Goal: Transaction & Acquisition: Book appointment/travel/reservation

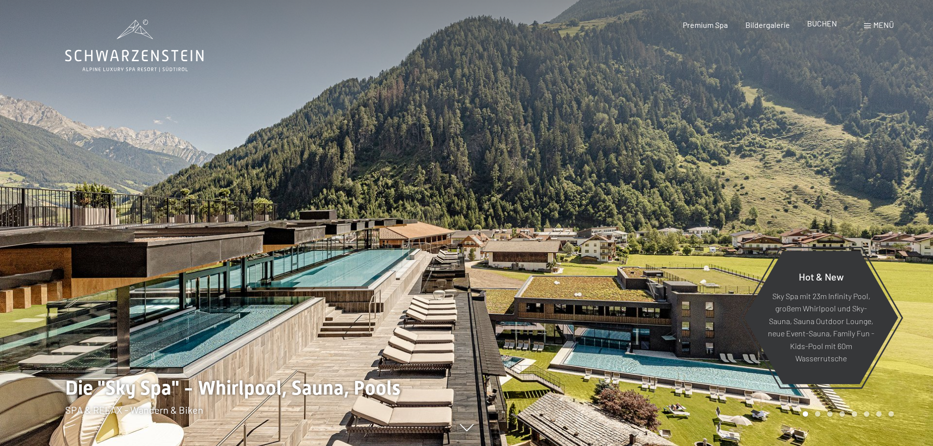
click at [822, 24] on span "BUCHEN" at bounding box center [823, 23] width 30 height 9
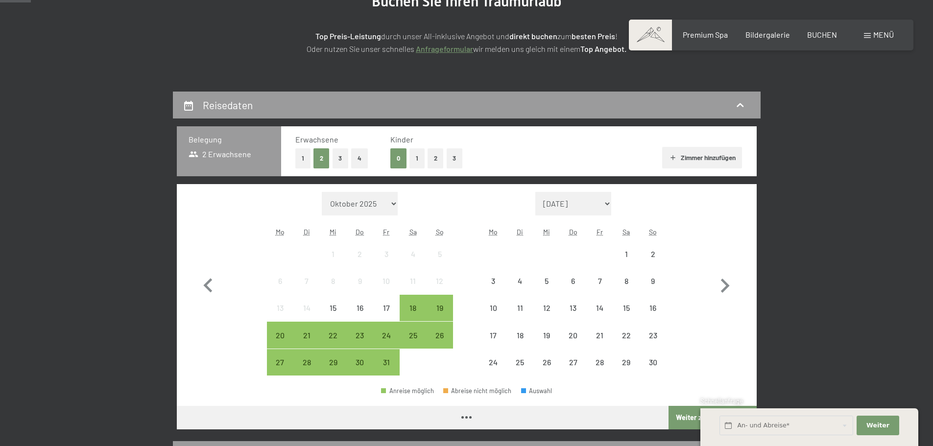
scroll to position [147, 0]
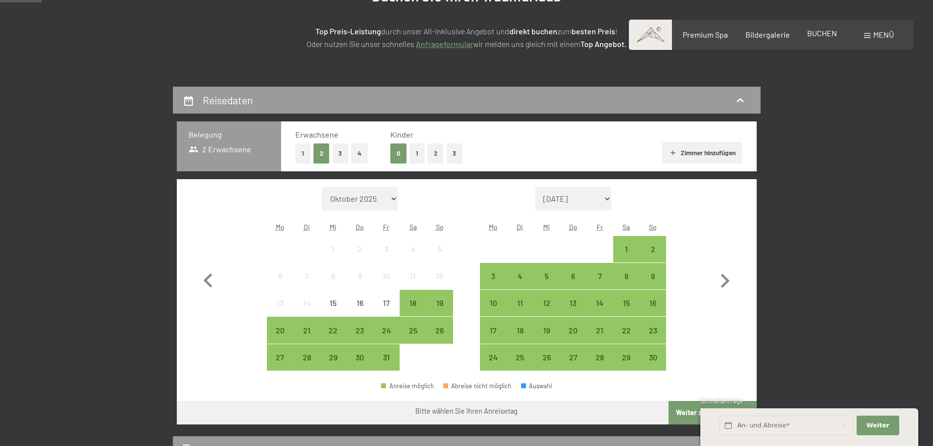
click at [811, 35] on span "BUCHEN" at bounding box center [823, 32] width 30 height 9
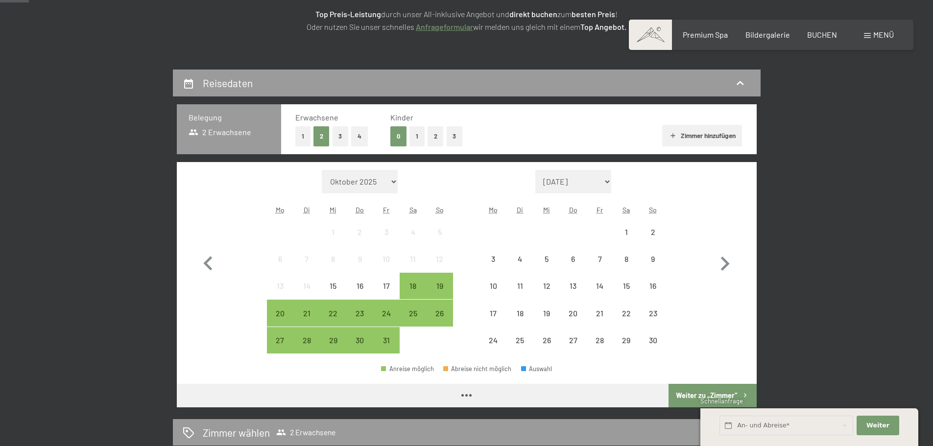
scroll to position [196, 0]
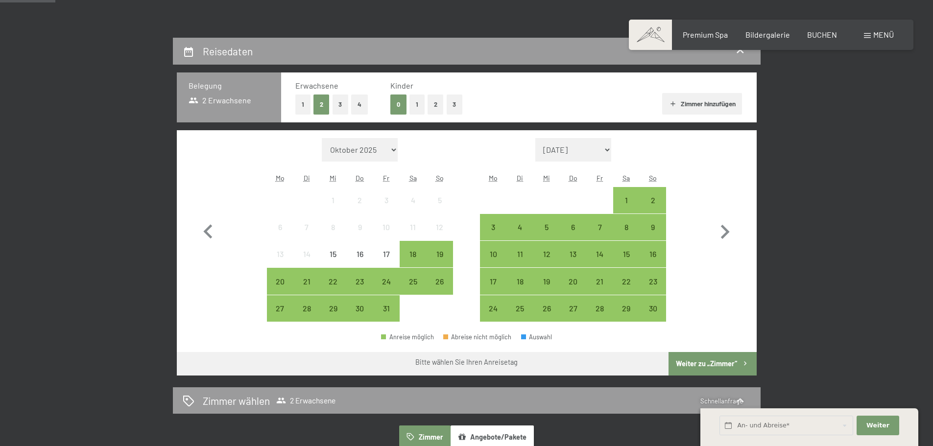
click at [420, 104] on button "1" at bounding box center [417, 105] width 15 height 20
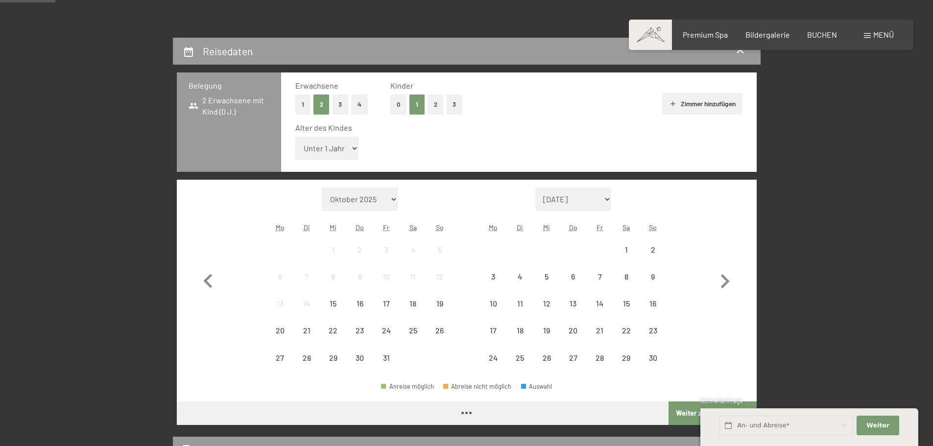
click at [339, 153] on select "Unter 1 Jahr 1 Jahr 2 Jahre 3 Jahre 4 Jahre 5 Jahre 6 Jahre 7 Jahre 8 Jahre 9 J…" at bounding box center [327, 149] width 64 height 24
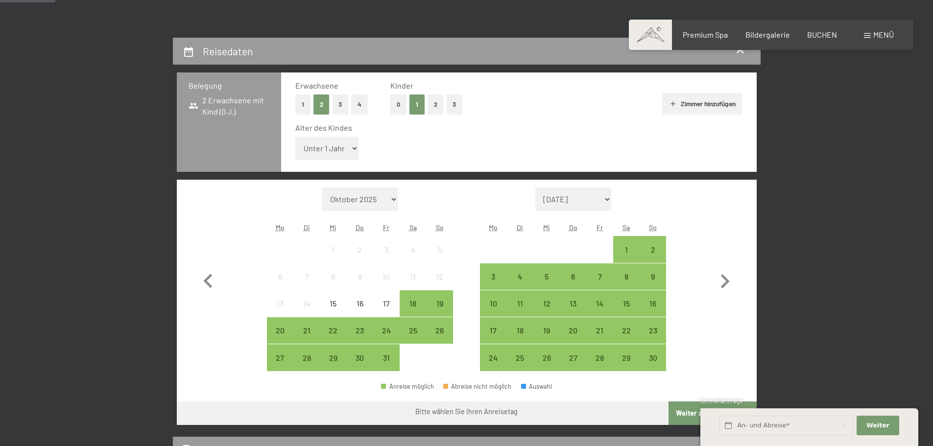
select select "5"
click at [295, 137] on select "Unter 1 Jahr 1 Jahr 2 Jahre 3 Jahre 4 Jahre 5 Jahre 6 Jahre 7 Jahre 8 Jahre 9 J…" at bounding box center [327, 149] width 64 height 24
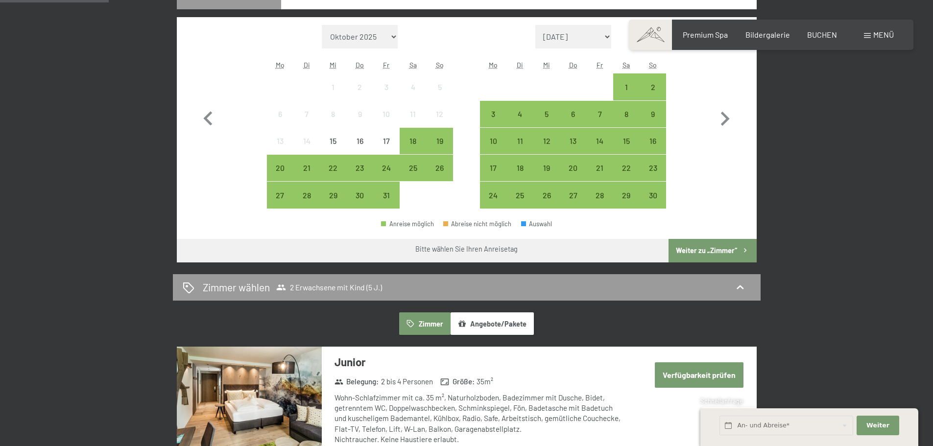
scroll to position [343, 0]
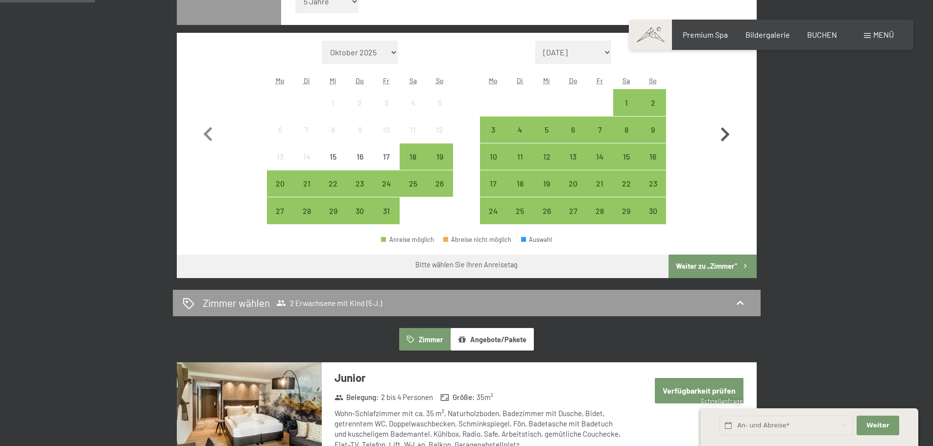
click at [726, 131] on icon "button" at bounding box center [725, 134] width 9 height 14
select select "2025-11-01"
select select "2025-12-01"
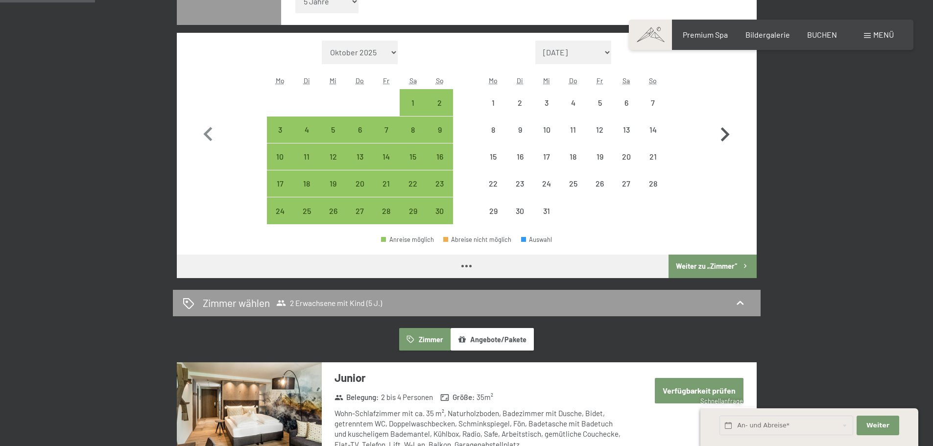
click at [726, 131] on icon "button" at bounding box center [725, 134] width 9 height 14
select select "2025-12-01"
select select "2026-01-01"
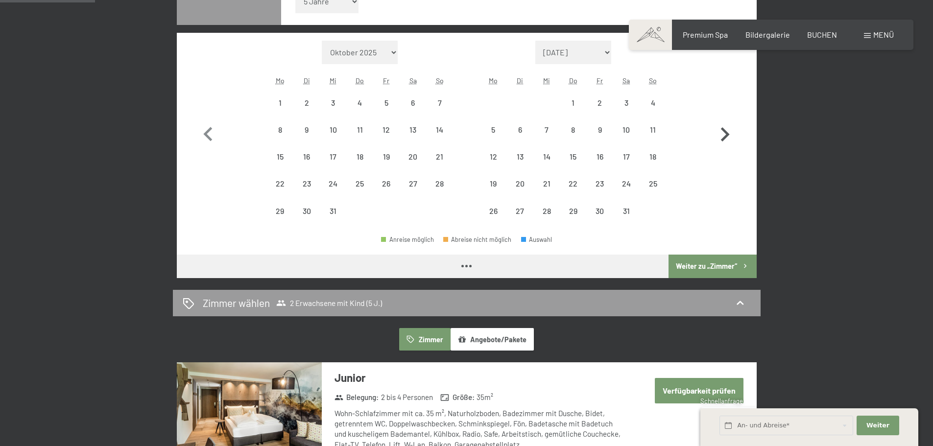
click at [726, 131] on icon "button" at bounding box center [725, 134] width 9 height 14
select select "2026-01-01"
select select "2026-02-01"
click at [726, 131] on icon "button" at bounding box center [725, 134] width 9 height 14
select select "2026-02-01"
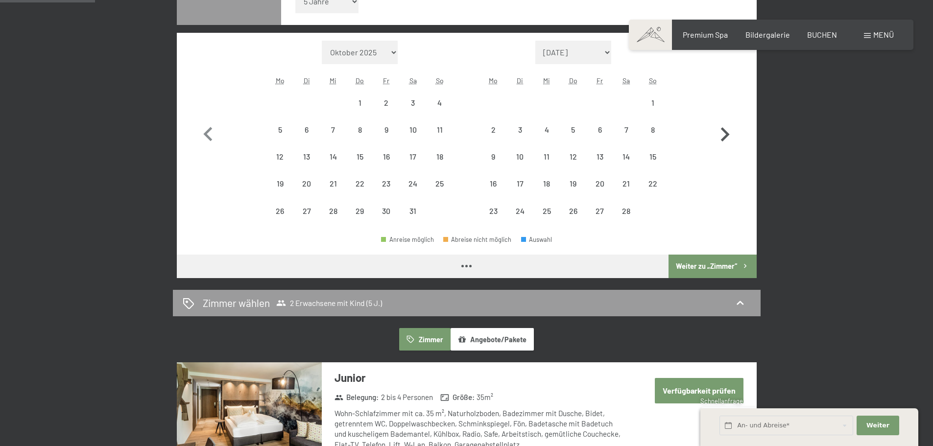
select select "2026-03-01"
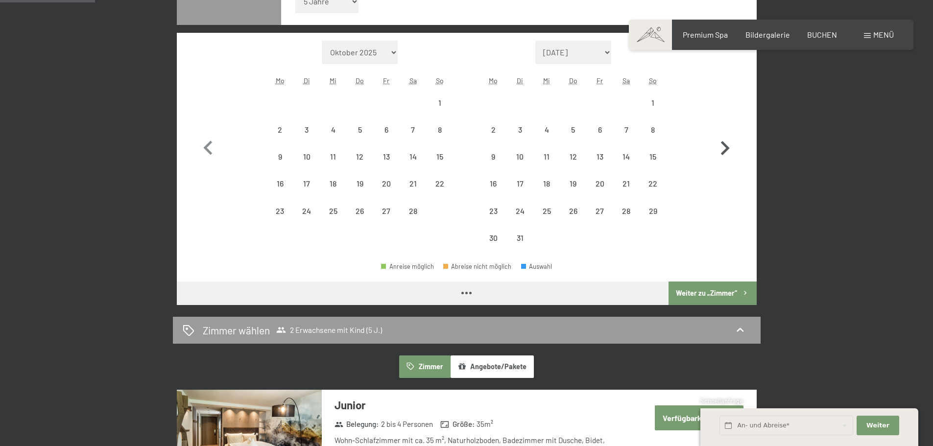
select select "2026-02-01"
select select "2026-03-01"
select select "2026-02-01"
select select "2026-03-01"
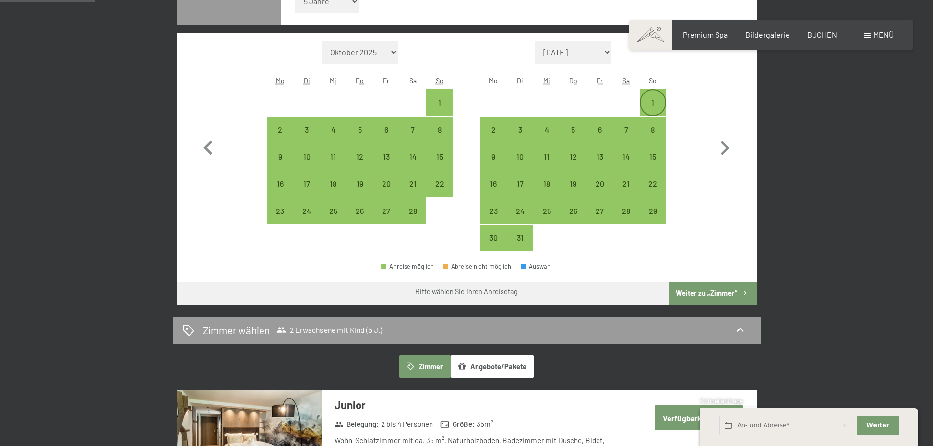
click at [657, 101] on div "1" at bounding box center [653, 111] width 25 height 25
select select "2026-02-01"
select select "2026-03-01"
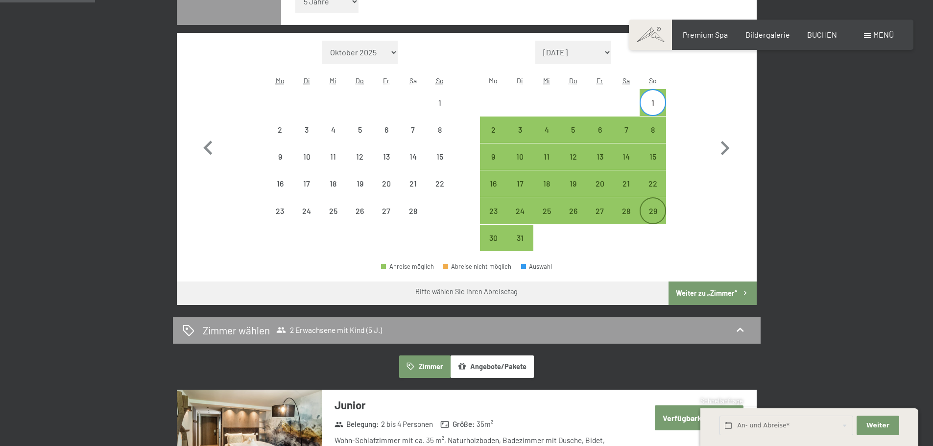
click at [656, 211] on div "29" at bounding box center [653, 219] width 25 height 25
select select "2026-02-01"
select select "2026-03-01"
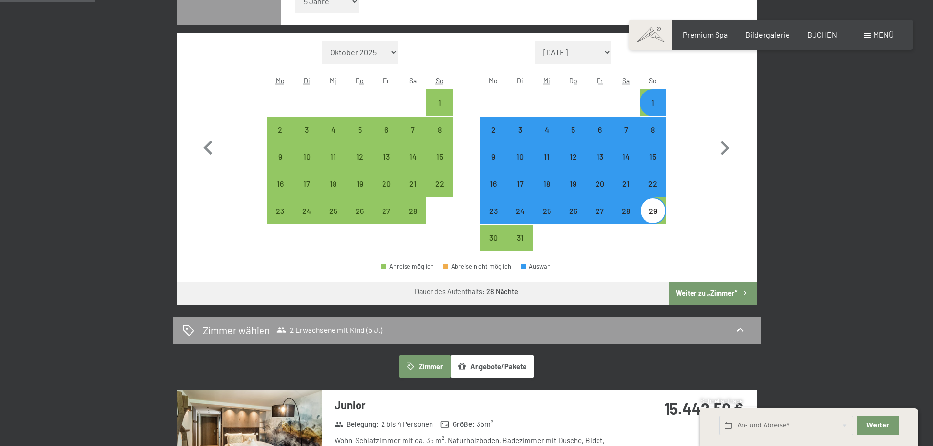
click at [700, 293] on button "Weiter zu „Zimmer“" at bounding box center [713, 294] width 88 height 24
select select "2026-02-01"
select select "2026-03-01"
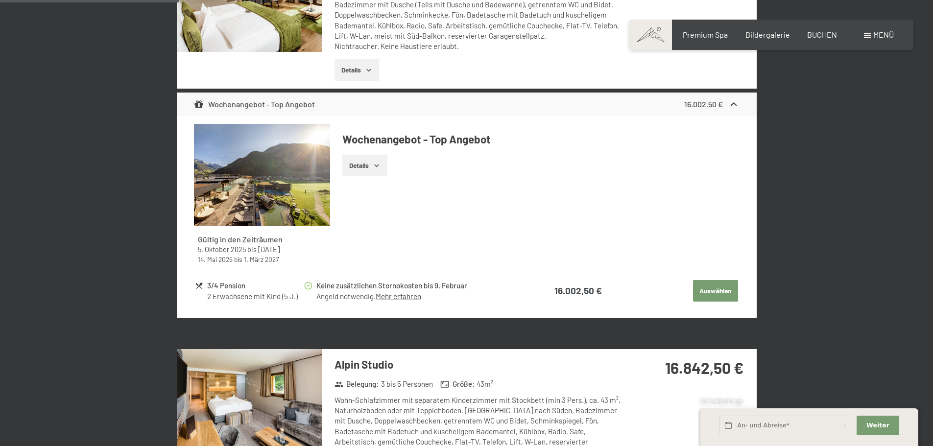
scroll to position [0, 0]
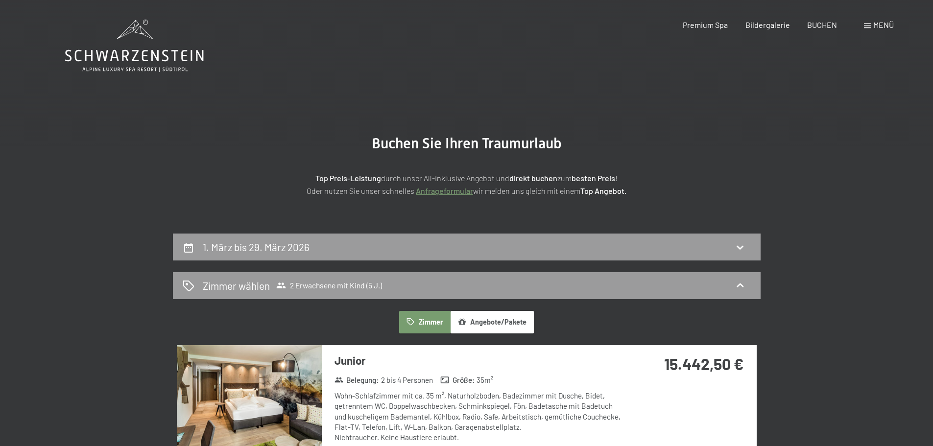
drag, startPoint x: 814, startPoint y: 313, endPoint x: 801, endPoint y: 194, distance: 119.9
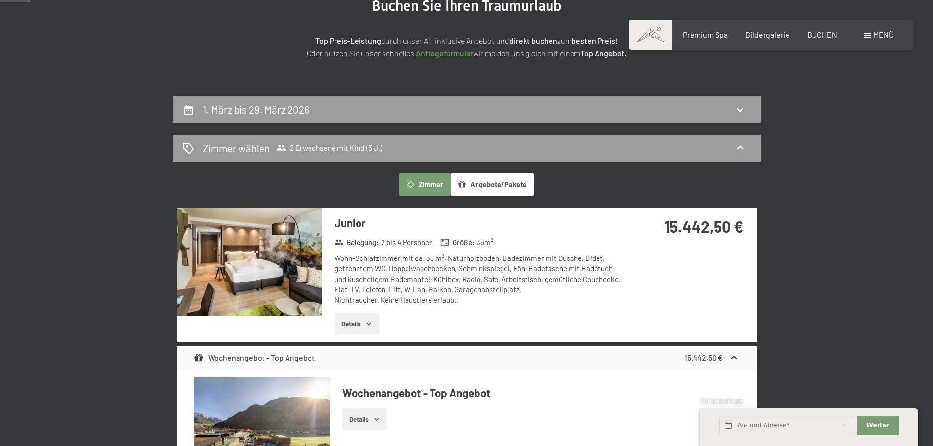
scroll to position [147, 0]
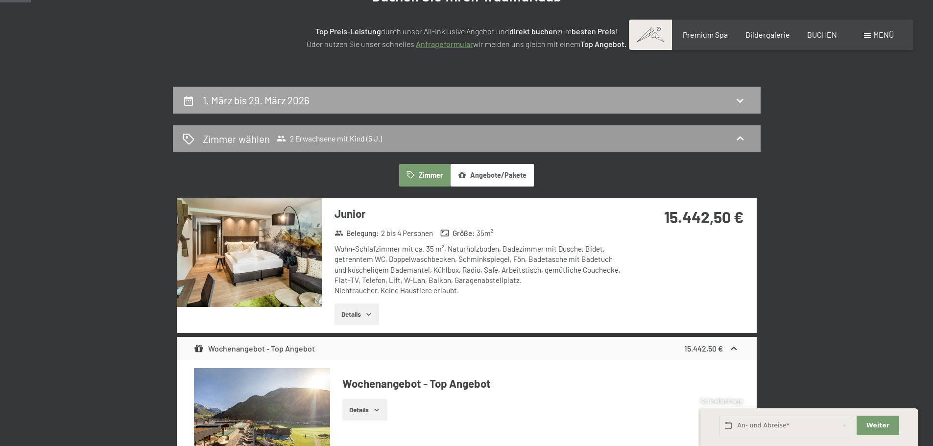
click at [257, 98] on h2 "1. März bis 29. März 2026" at bounding box center [256, 100] width 107 height 12
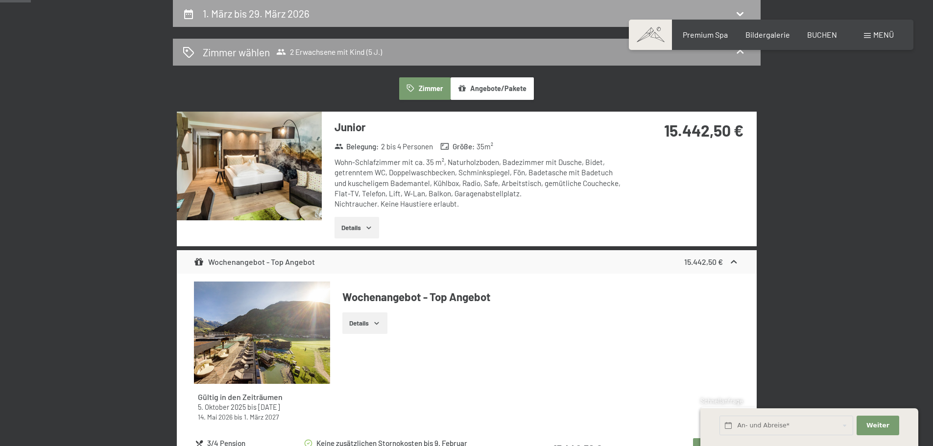
select select "5"
select select "2026-02-01"
select select "2026-03-01"
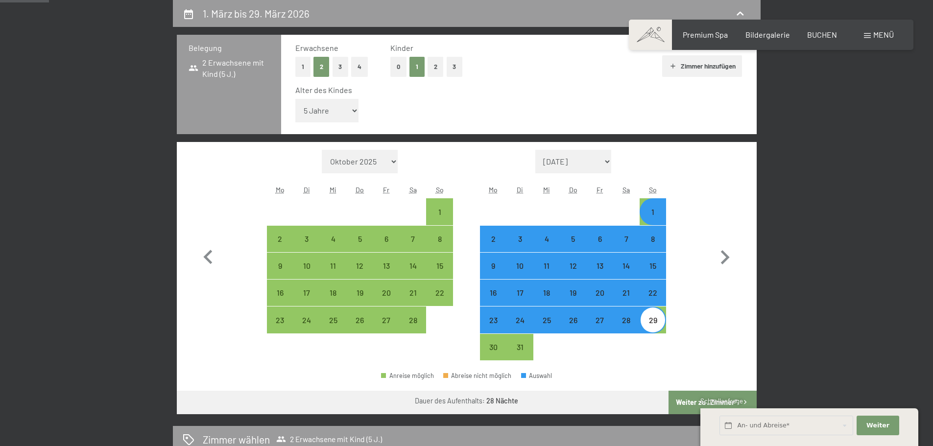
click at [660, 218] on div "1" at bounding box center [653, 220] width 25 height 25
select select "2026-02-01"
select select "2026-03-01"
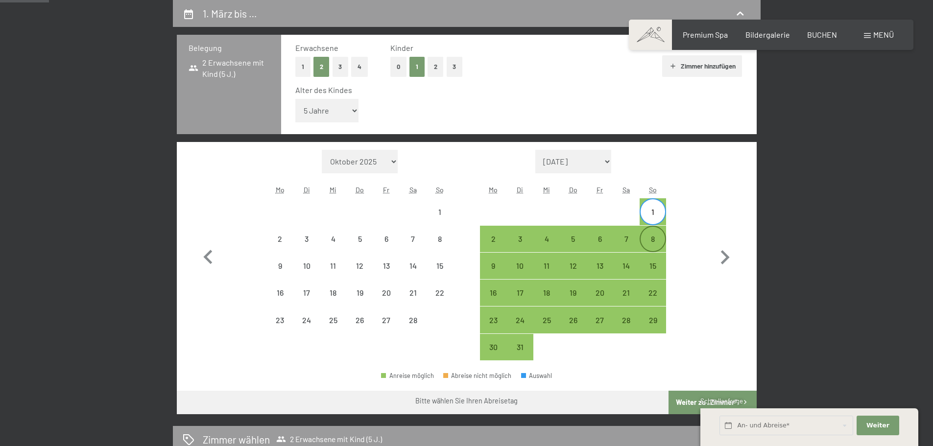
click at [657, 239] on div "8" at bounding box center [653, 247] width 25 height 25
select select "2026-02-01"
select select "2026-03-01"
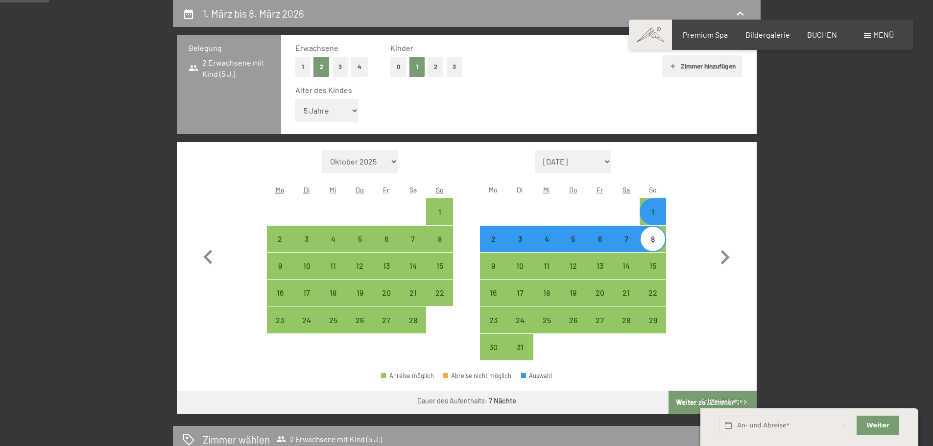
click at [672, 403] on button "Weiter zu „Zimmer“" at bounding box center [713, 403] width 88 height 24
select select "2026-02-01"
select select "2026-03-01"
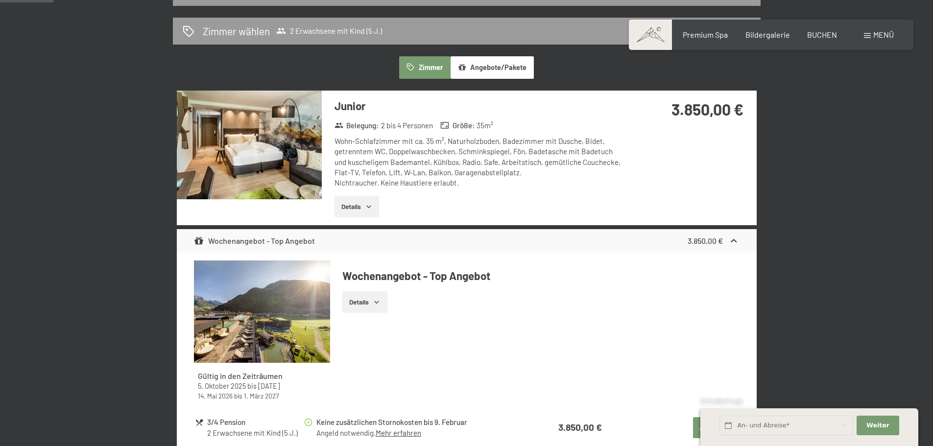
scroll to position [87, 0]
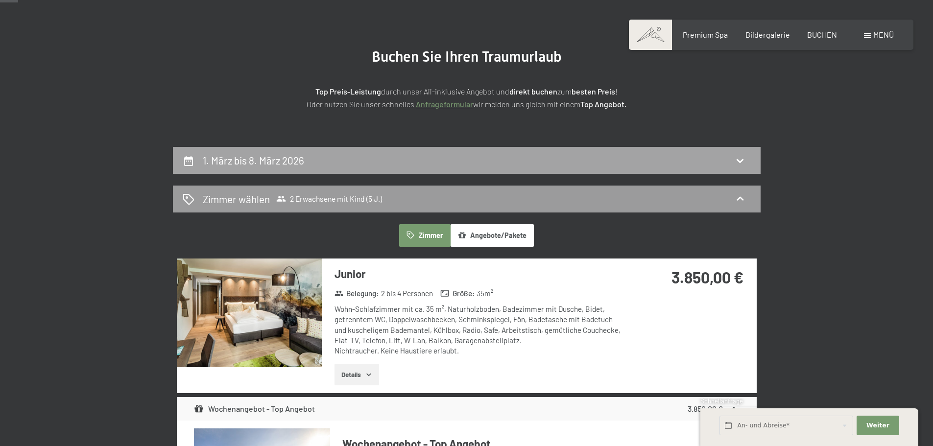
click at [340, 159] on div "1. März bis 8. März 2026" at bounding box center [467, 160] width 568 height 14
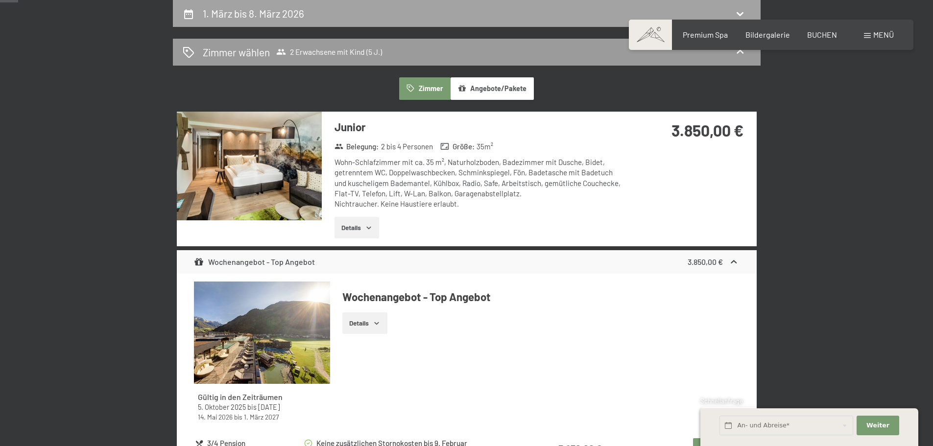
select select "5"
select select "[DATE]"
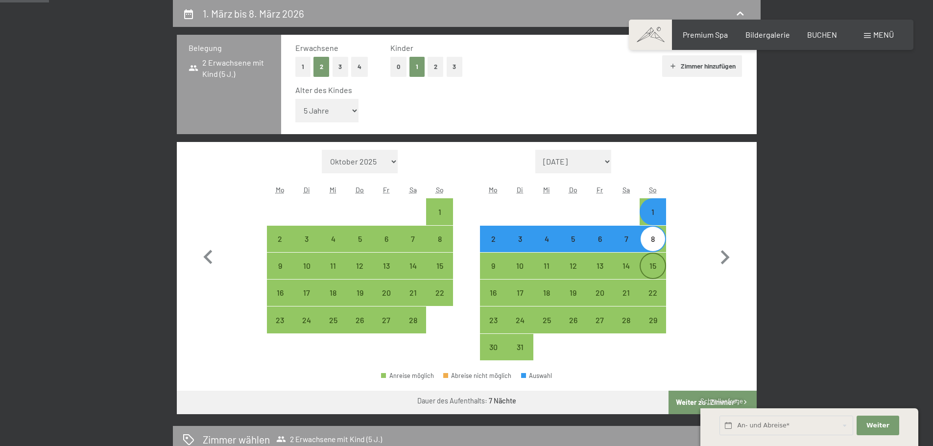
drag, startPoint x: 657, startPoint y: 244, endPoint x: 658, endPoint y: 269, distance: 25.5
click at [657, 244] on div "8" at bounding box center [653, 247] width 25 height 25
select select "[DATE]"
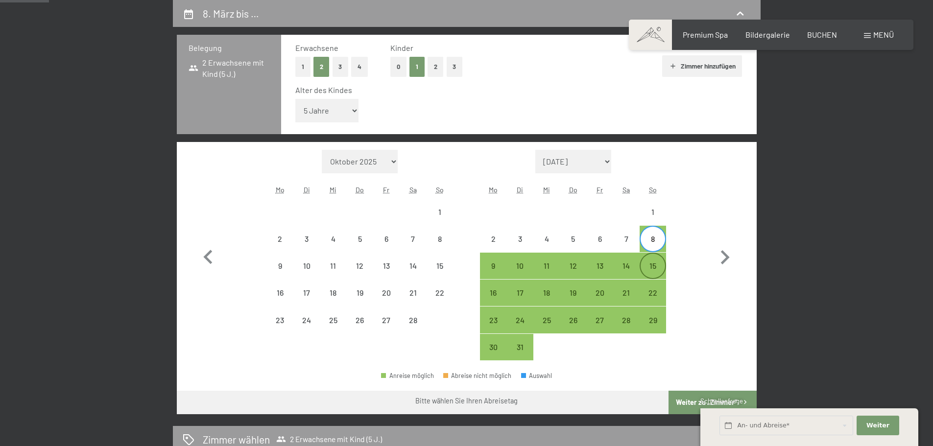
click at [657, 270] on div "15" at bounding box center [653, 274] width 25 height 25
select select "[DATE]"
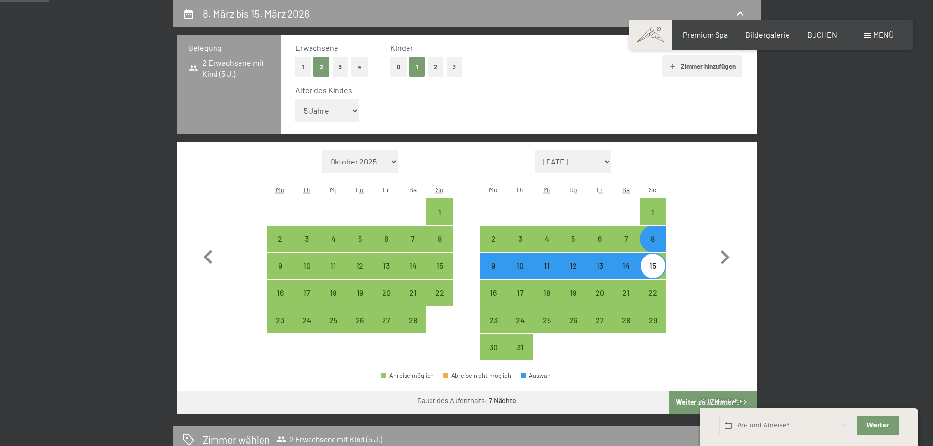
click at [685, 399] on button "Weiter zu „Zimmer“" at bounding box center [713, 403] width 88 height 24
select select "[DATE]"
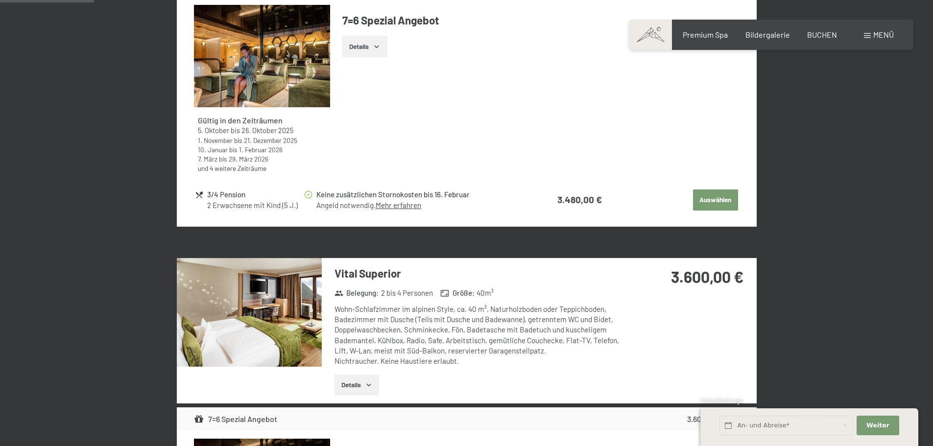
scroll to position [626, 0]
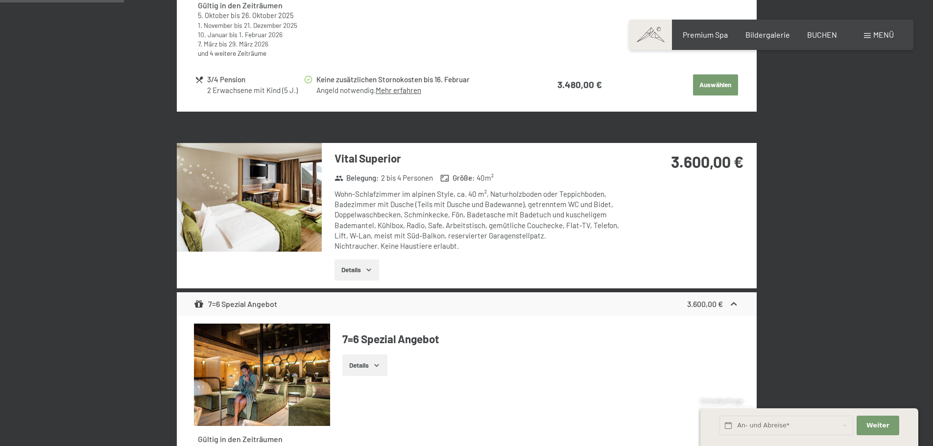
click at [360, 268] on button "Details" at bounding box center [357, 271] width 45 height 22
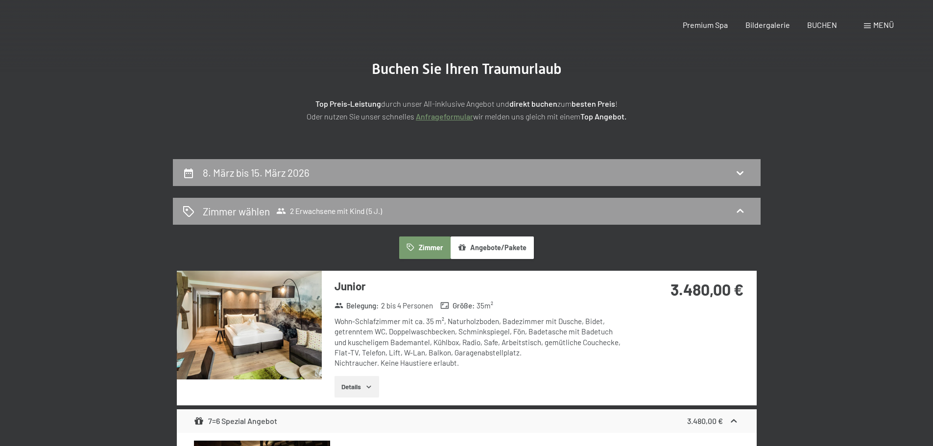
scroll to position [0, 0]
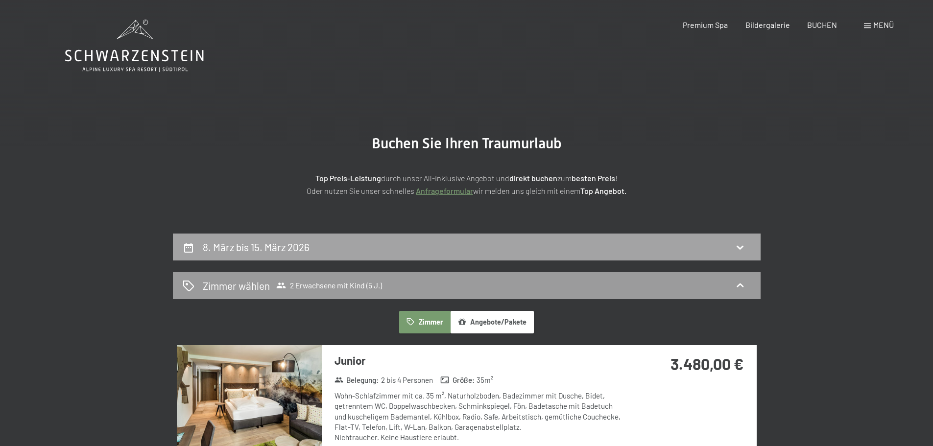
click at [237, 247] on h2 "8. März bis 15. März 2026" at bounding box center [256, 247] width 107 height 12
select select "5"
select select "[DATE]"
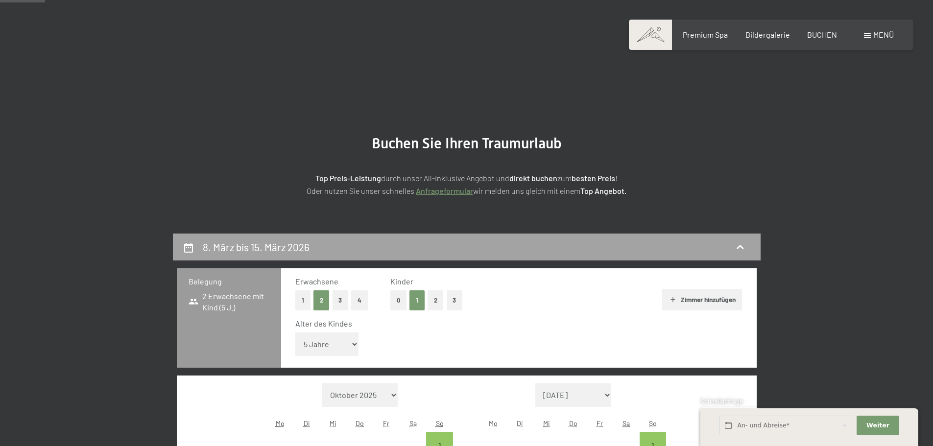
scroll to position [234, 0]
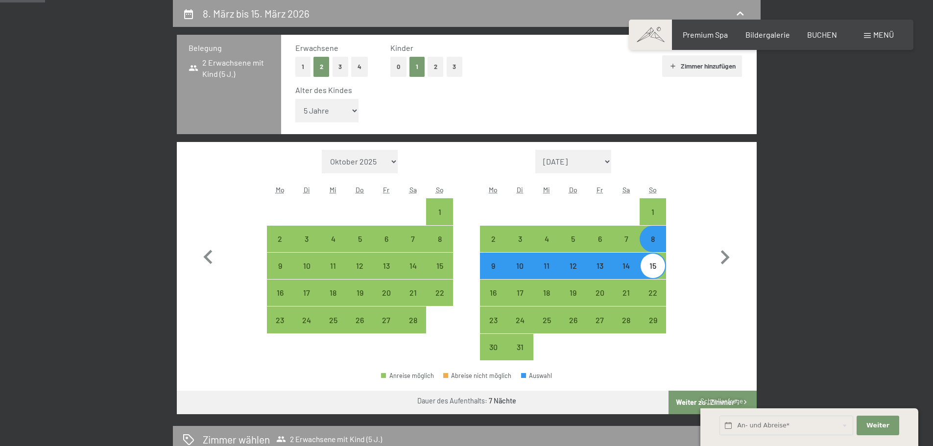
click at [306, 65] on button "1" at bounding box center [302, 67] width 15 height 20
select select "[DATE]"
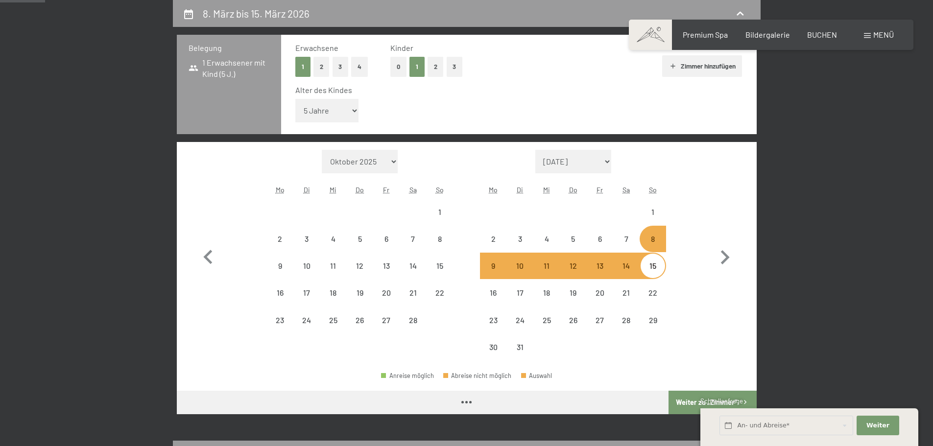
select select "[DATE]"
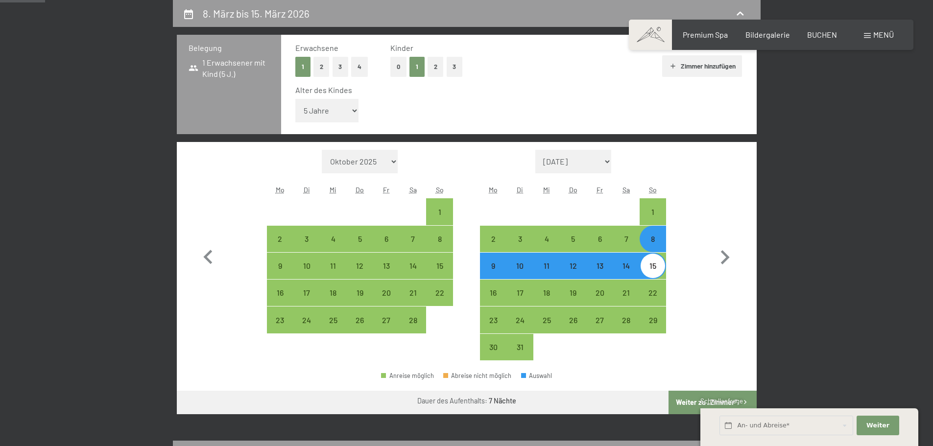
click at [286, 66] on div "Erwachsene 1 2 3 4 Kinder 0 1 2 3 Zimmer hinzufügen Alter des Kindes Unter 1 Ja…" at bounding box center [519, 84] width 476 height 99
click at [480, 107] on div "Alter des Kindes Unter 1 Jahr 1 Jahr 2 Jahre 3 Jahre 4 Jahre 5 Jahre 6 Jahre 7 …" at bounding box center [518, 106] width 447 height 42
click at [688, 400] on button "Weiter zu „Zimmer“" at bounding box center [713, 403] width 88 height 24
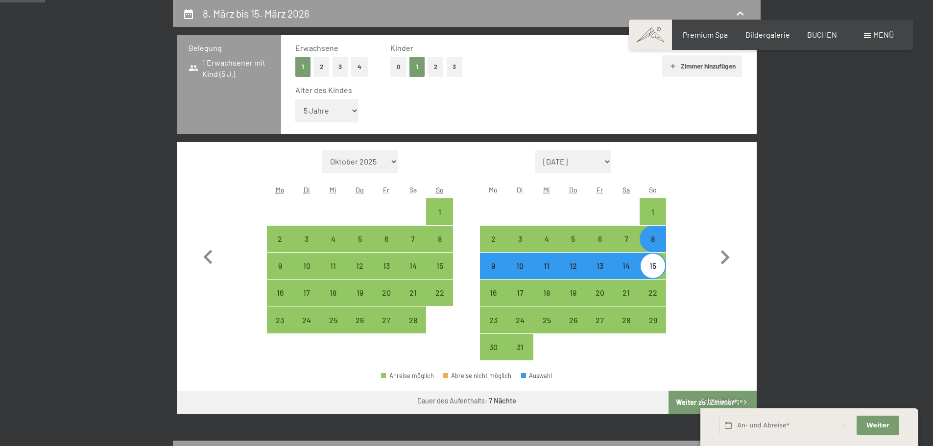
select select "[DATE]"
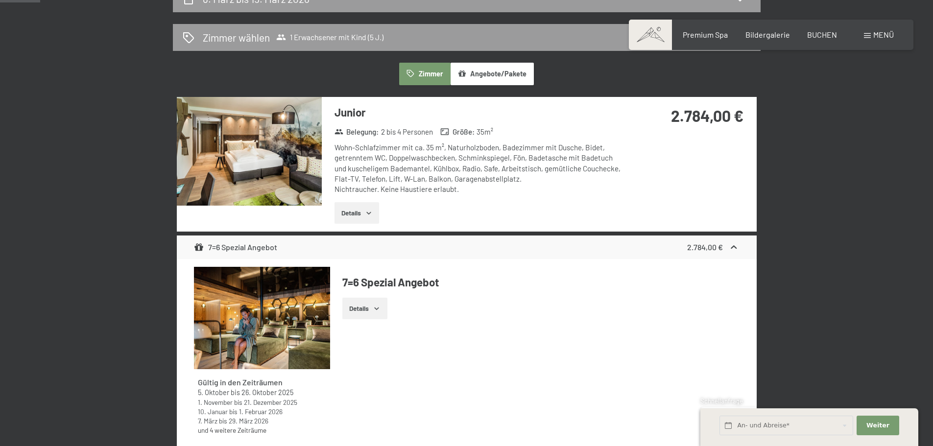
scroll to position [185, 0]
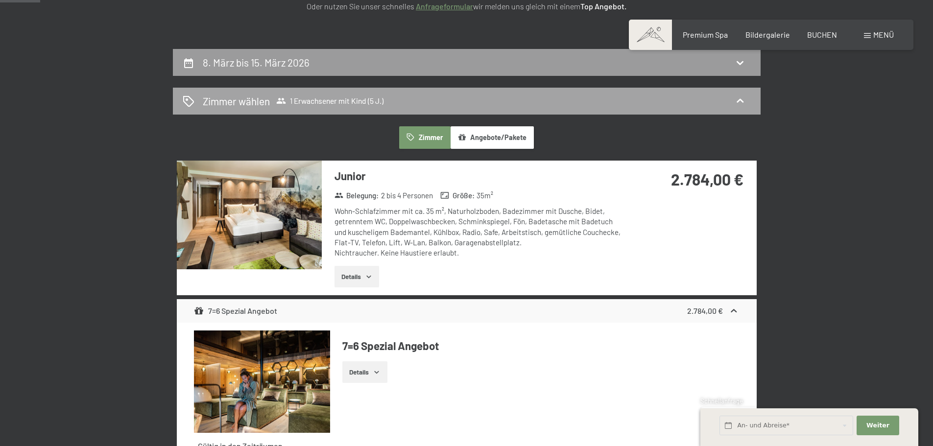
click at [306, 95] on span "Zimmer wählen 1 Erwachsener mit Kind (5 J.)" at bounding box center [293, 101] width 181 height 14
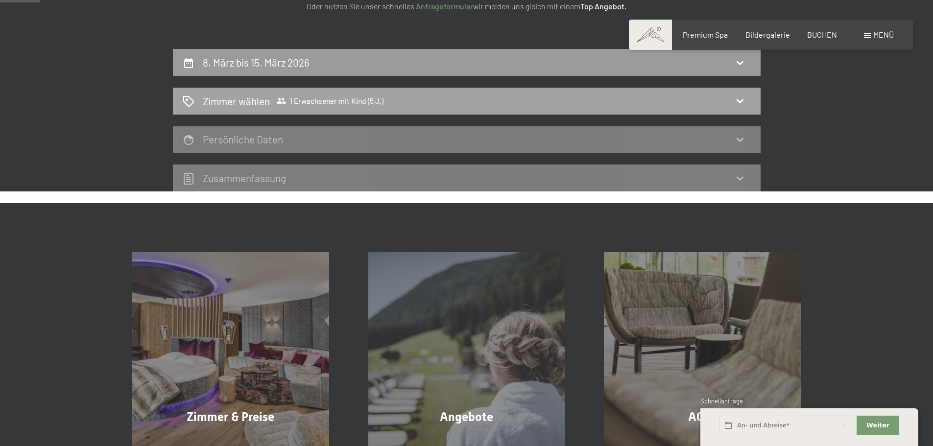
click at [283, 98] on icon at bounding box center [281, 101] width 10 height 10
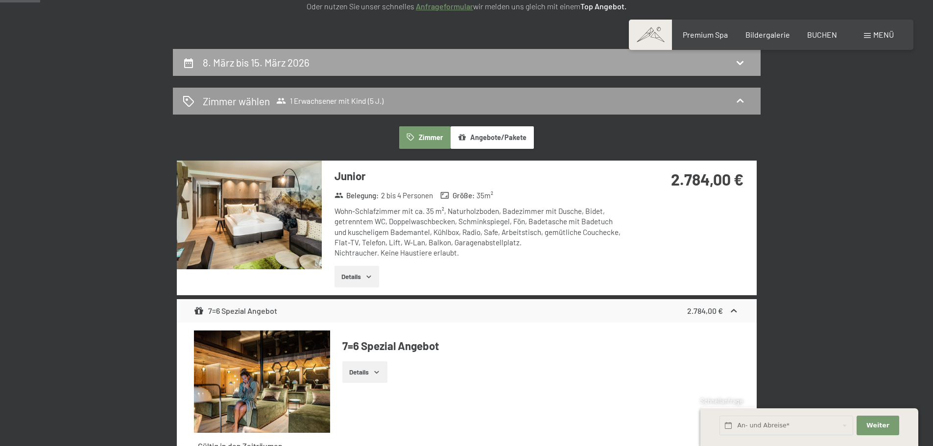
click at [737, 60] on icon at bounding box center [741, 63] width 12 height 12
select select "5"
select select "[DATE]"
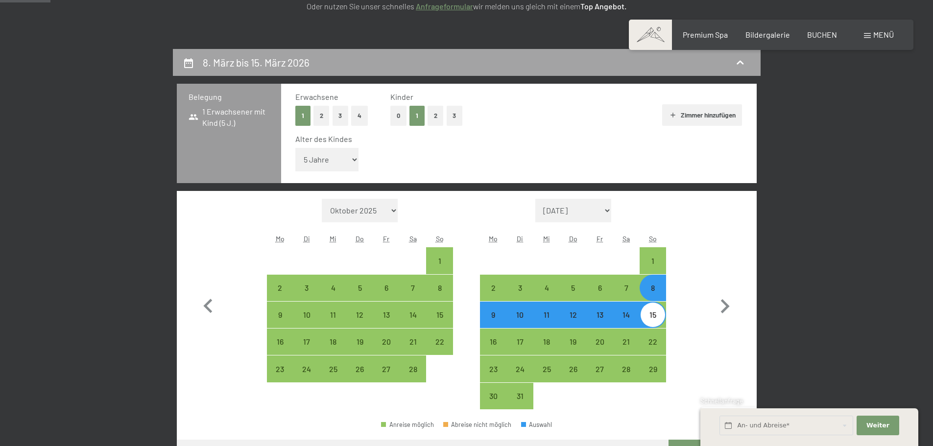
scroll to position [234, 0]
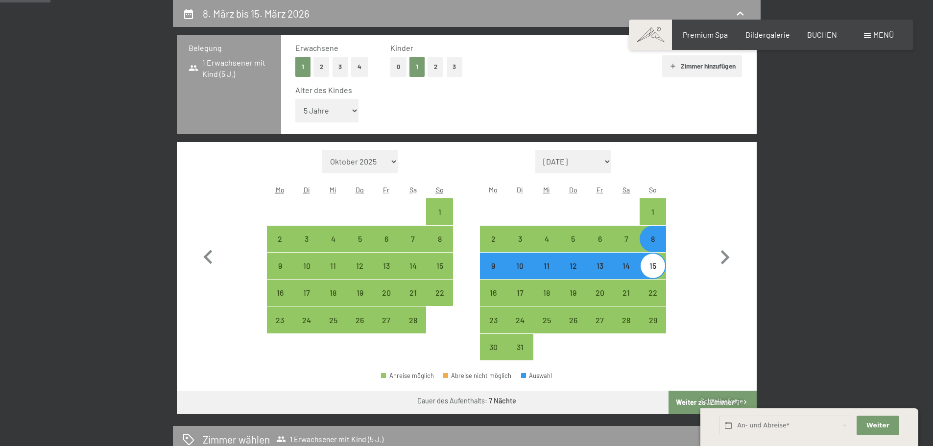
click at [315, 67] on button "2" at bounding box center [322, 67] width 16 height 20
select select "[DATE]"
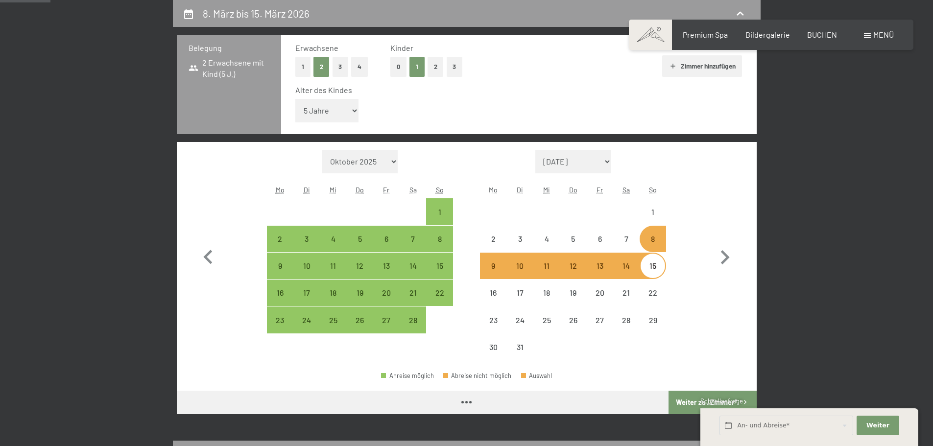
select select "[DATE]"
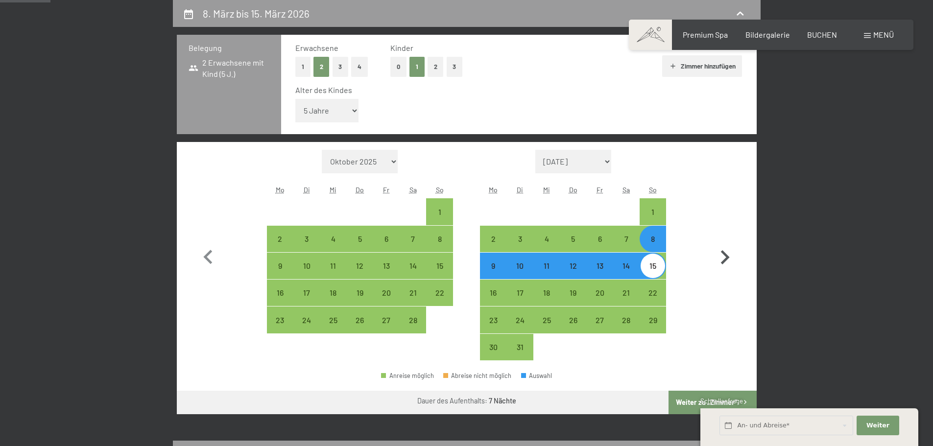
click at [733, 340] on button "button" at bounding box center [725, 255] width 28 height 211
select select "[DATE]"
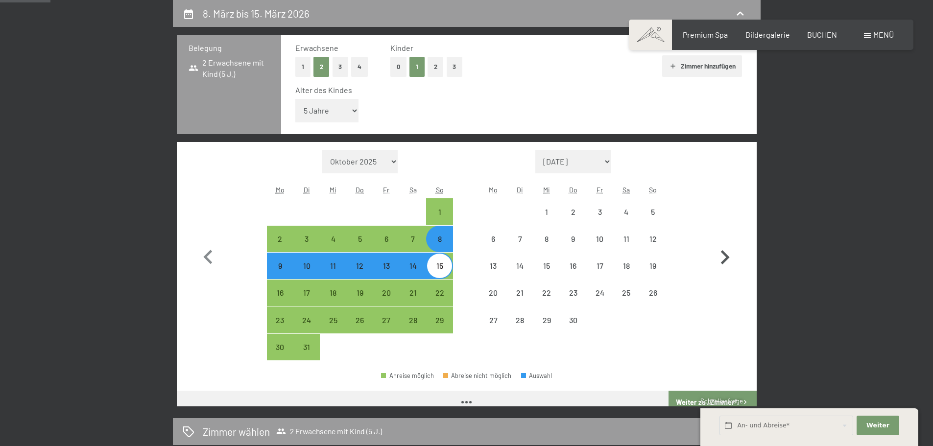
select select "[DATE]"
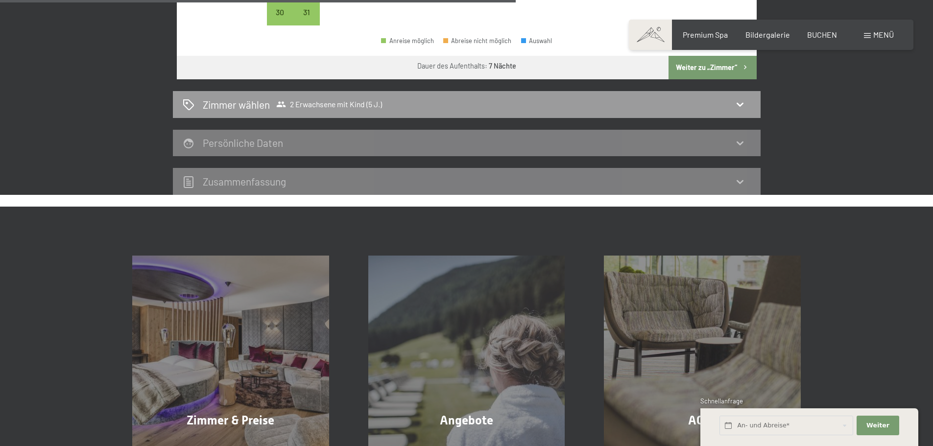
scroll to position [479, 0]
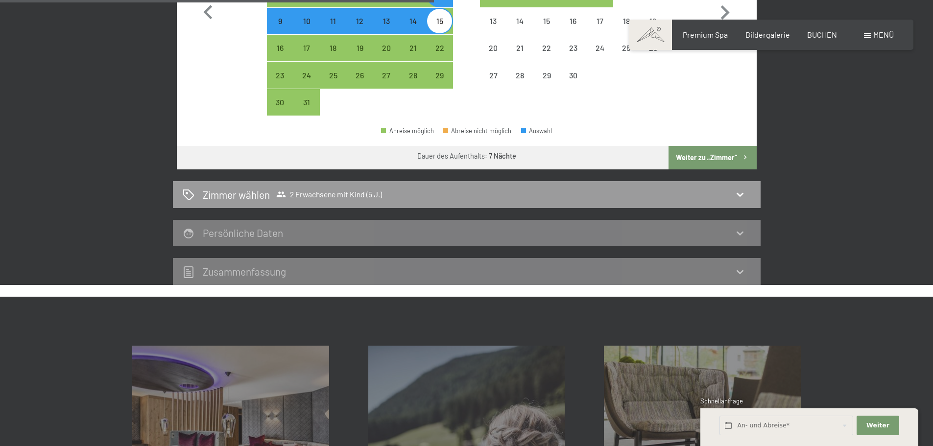
click at [668, 235] on div "Persönliche Daten" at bounding box center [467, 233] width 568 height 14
click at [455, 192] on div "Zimmer wählen 2 Erwachsene mit Kind (5 J.)" at bounding box center [467, 195] width 568 height 14
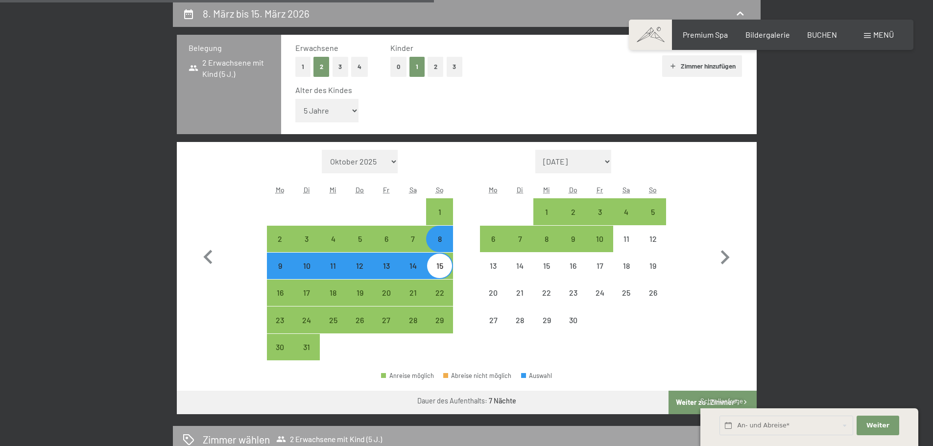
select select "[DATE]"
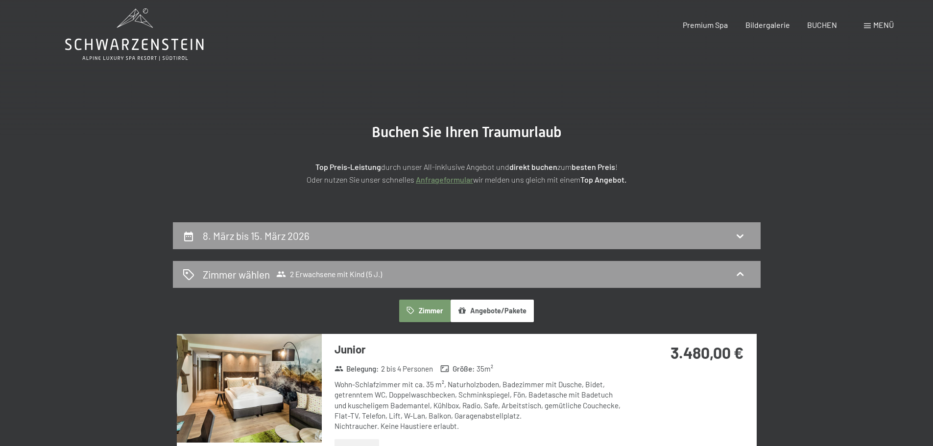
scroll to position [0, 0]
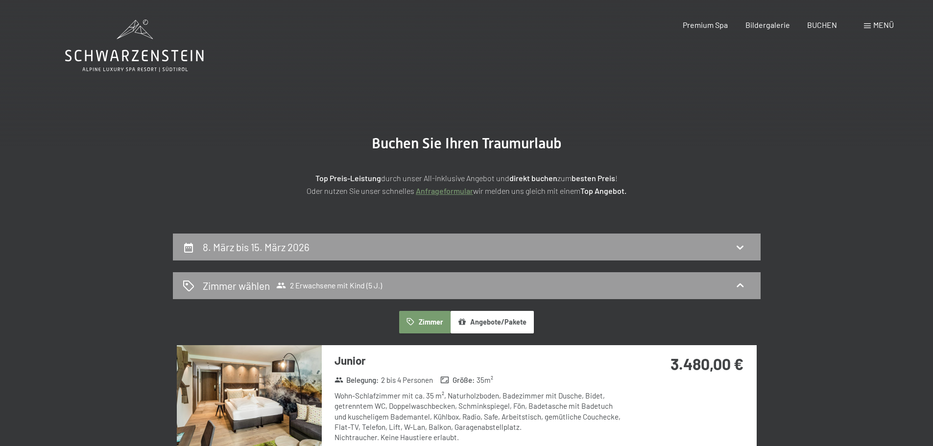
click at [138, 52] on icon at bounding box center [134, 56] width 139 height 12
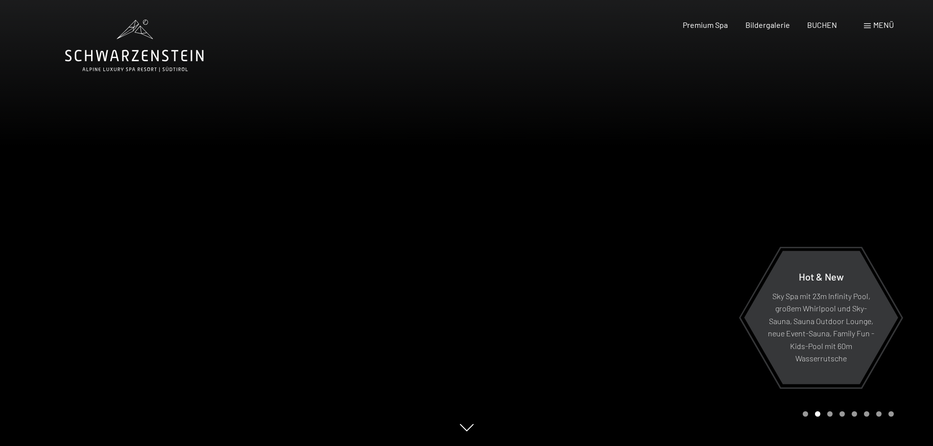
click at [875, 25] on span "Menü" at bounding box center [884, 24] width 21 height 9
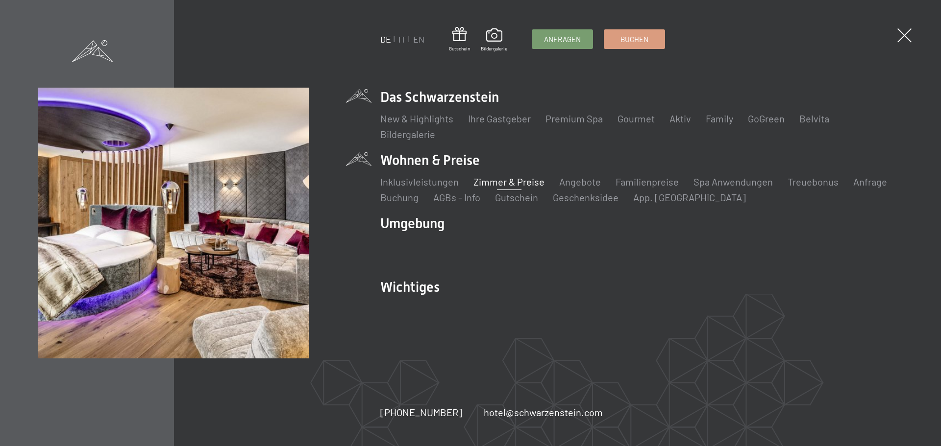
click at [509, 184] on link "Zimmer & Preise" at bounding box center [508, 182] width 71 height 12
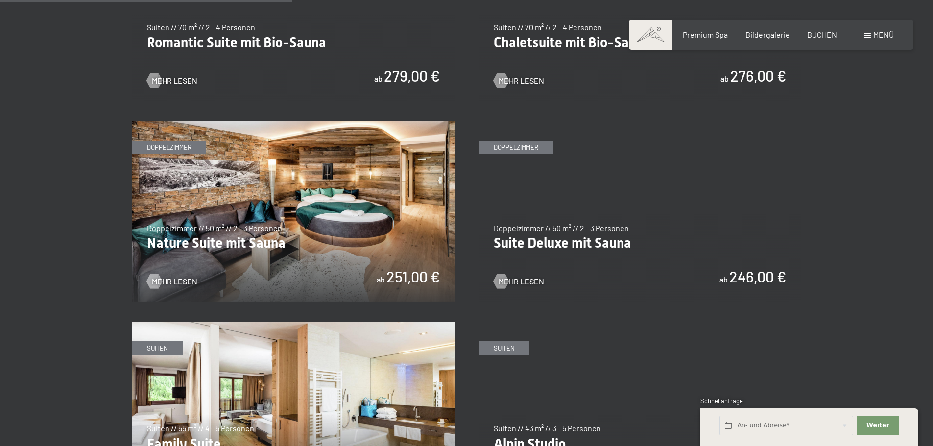
scroll to position [1029, 0]
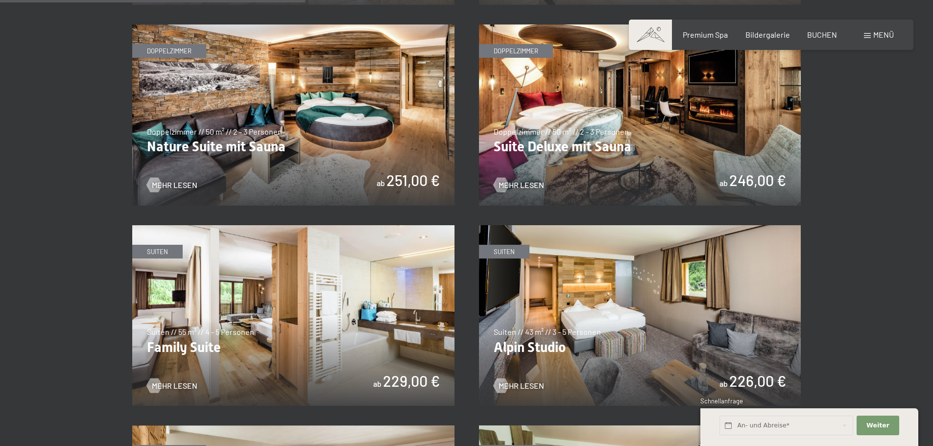
click at [344, 281] on img at bounding box center [293, 315] width 322 height 181
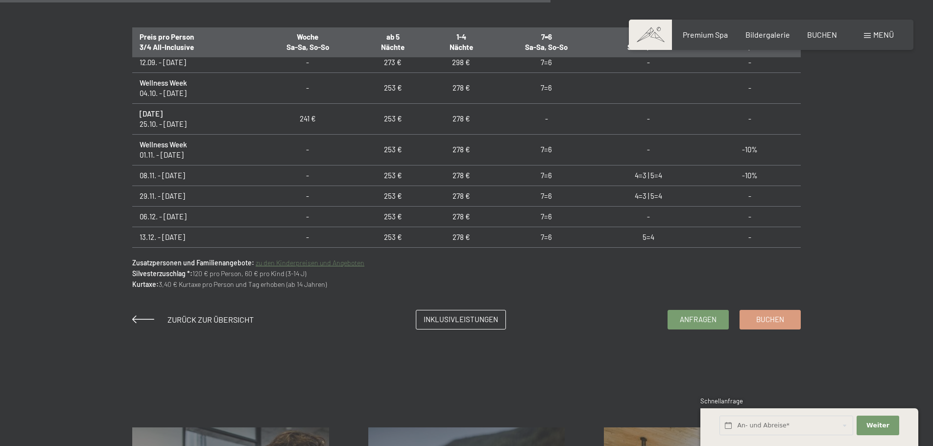
scroll to position [735, 0]
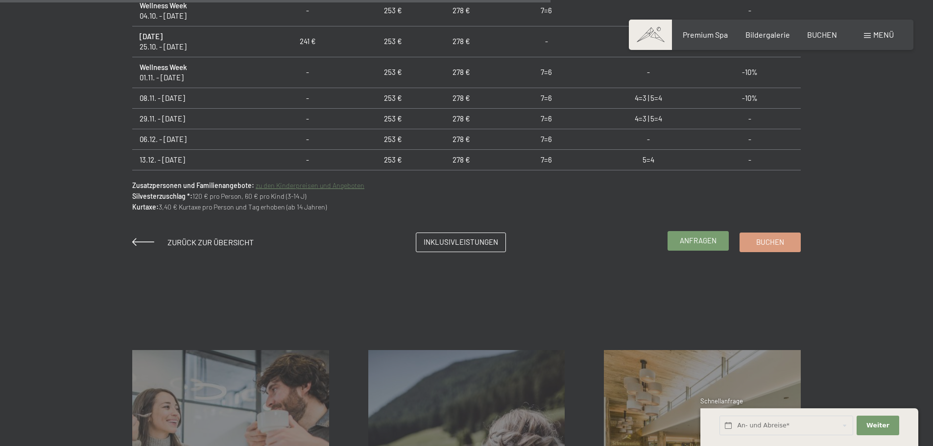
click at [699, 243] on span "Anfragen" at bounding box center [698, 241] width 37 height 10
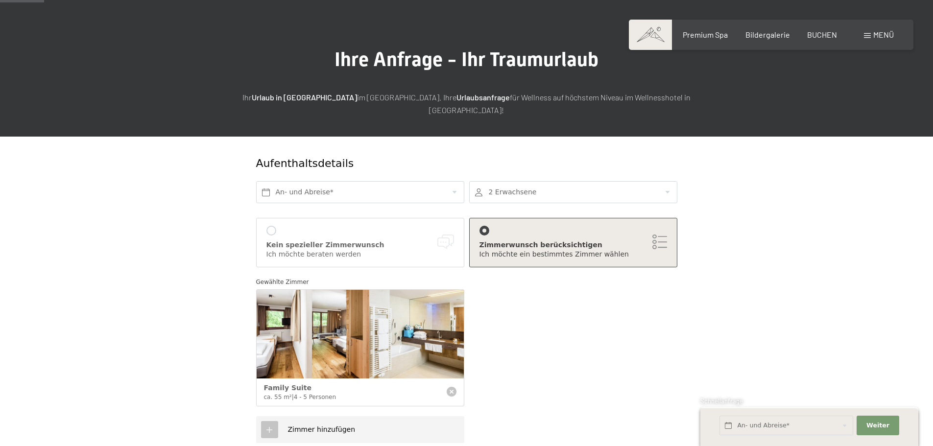
scroll to position [49, 0]
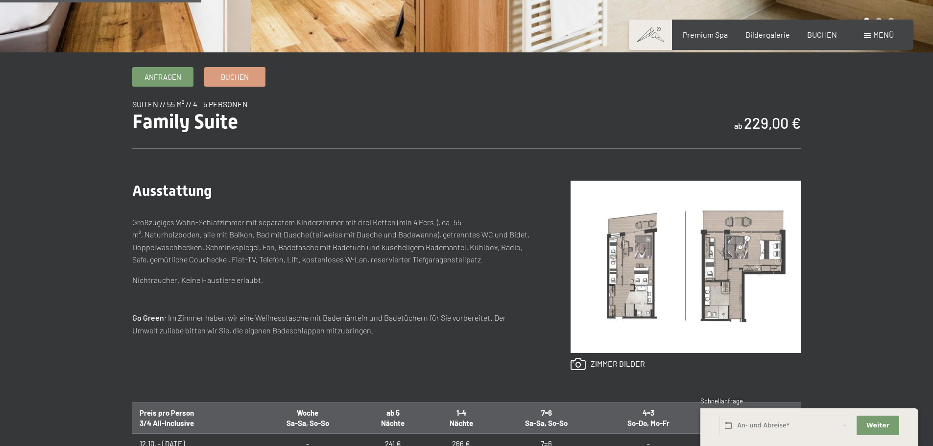
scroll to position [294, 0]
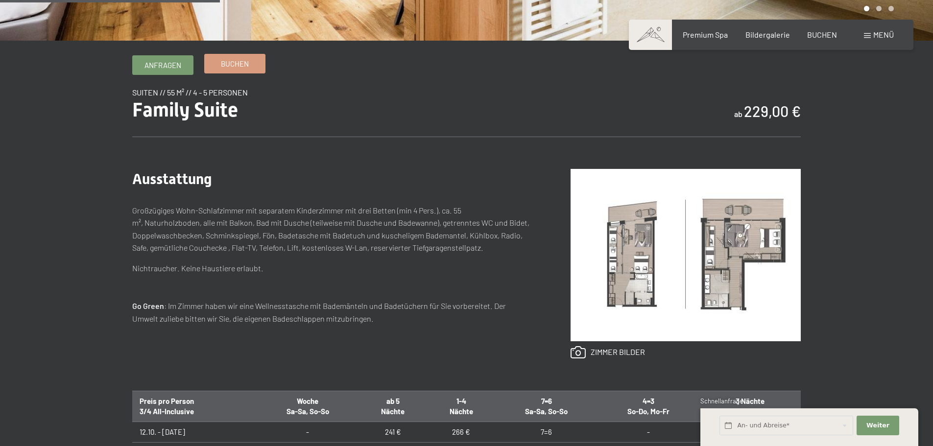
click at [231, 57] on link "Buchen" at bounding box center [235, 63] width 60 height 19
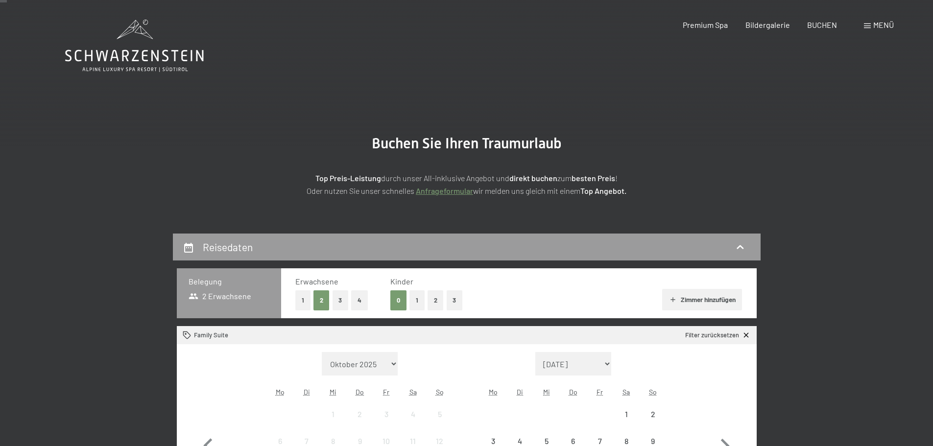
scroll to position [196, 0]
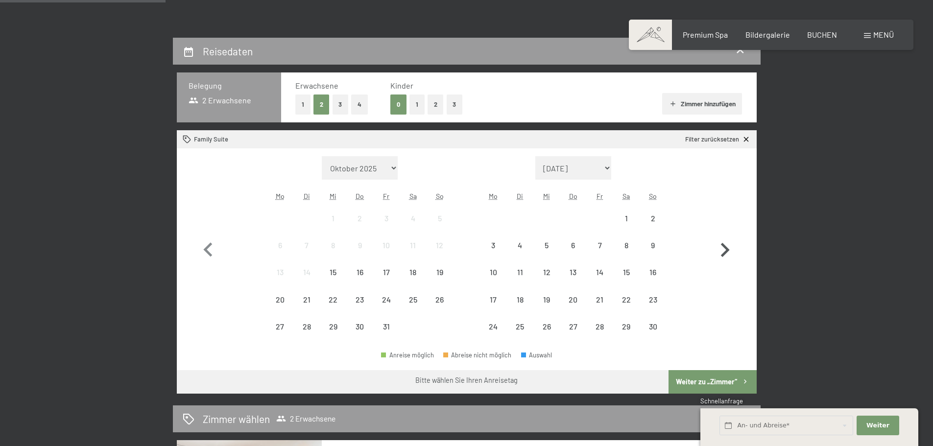
click at [724, 250] on icon "button" at bounding box center [725, 250] width 28 height 28
select select "[DATE]"
click at [723, 250] on icon "button" at bounding box center [725, 250] width 28 height 28
select select "[DATE]"
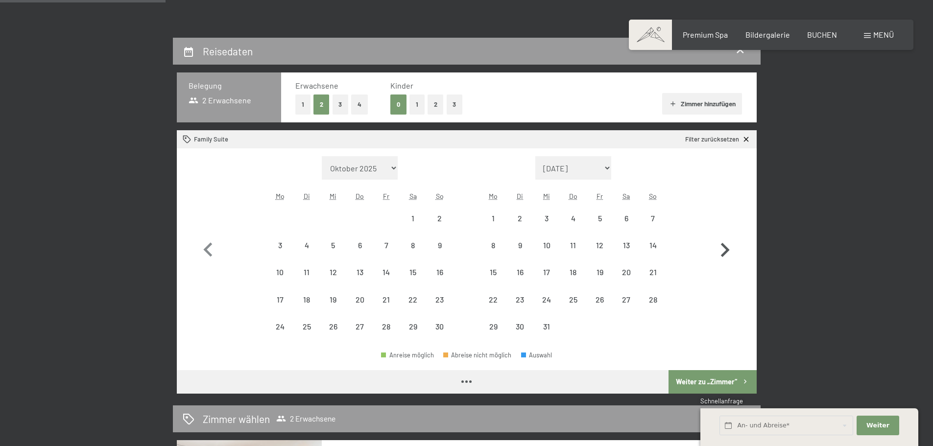
select select "[DATE]"
click at [723, 250] on icon "button" at bounding box center [725, 250] width 28 height 28
select select "[DATE]"
click at [723, 250] on icon "button" at bounding box center [725, 250] width 28 height 28
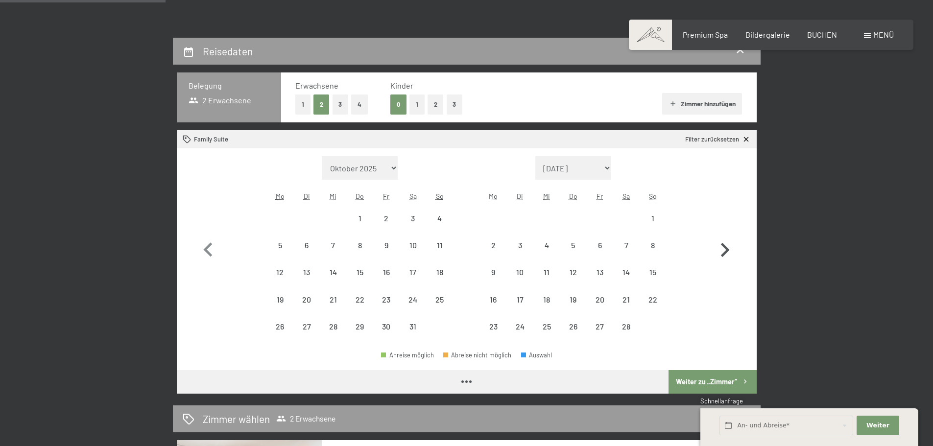
select select "[DATE]"
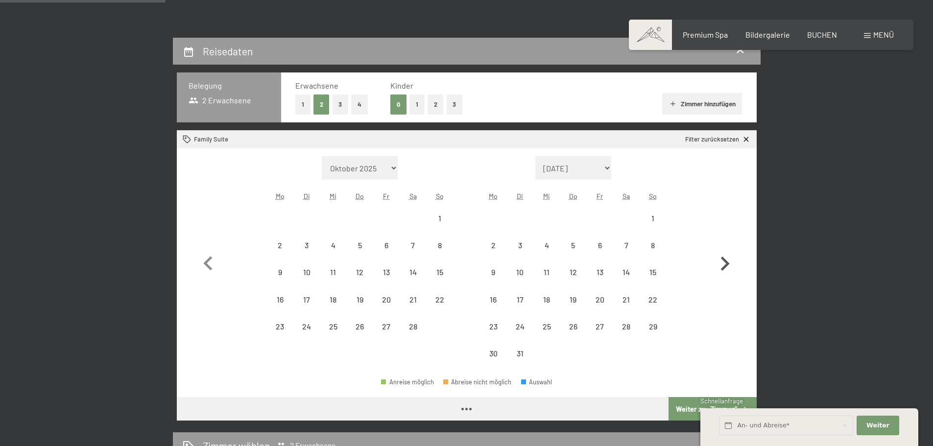
click at [723, 250] on icon "button" at bounding box center [725, 264] width 28 height 28
select select "[DATE]"
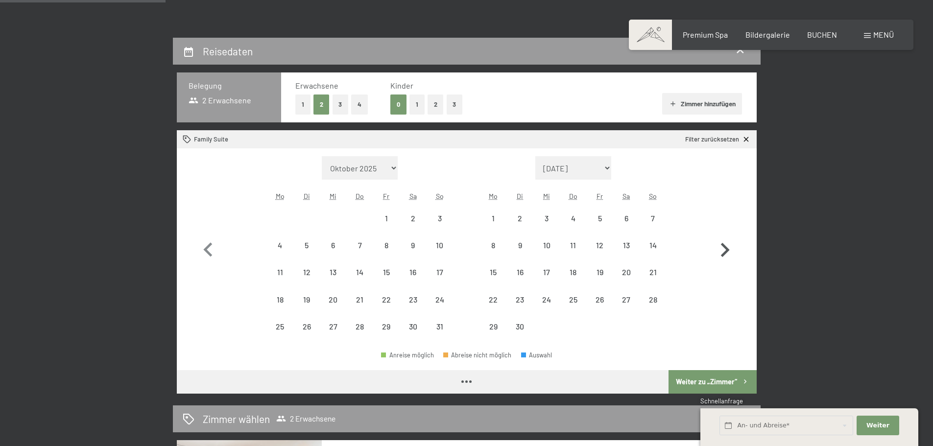
click at [723, 250] on icon "button" at bounding box center [725, 250] width 28 height 28
select select "[DATE]"
click at [723, 250] on icon "button" at bounding box center [725, 250] width 28 height 28
select select "[DATE]"
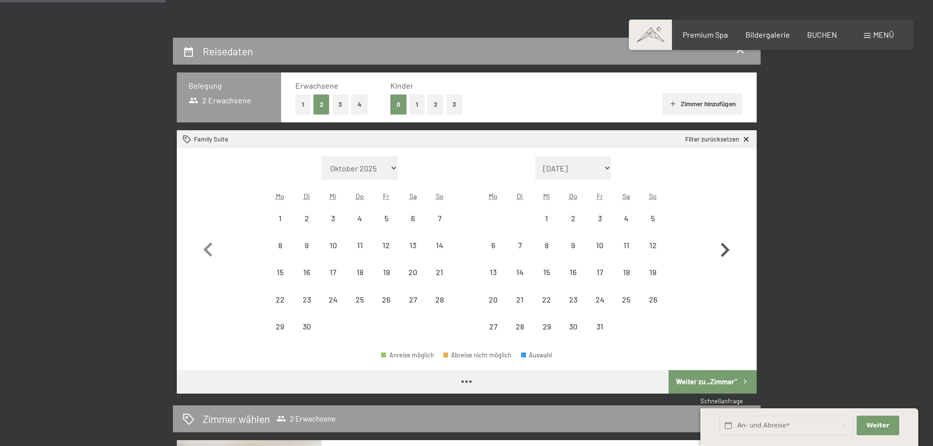
select select "[DATE]"
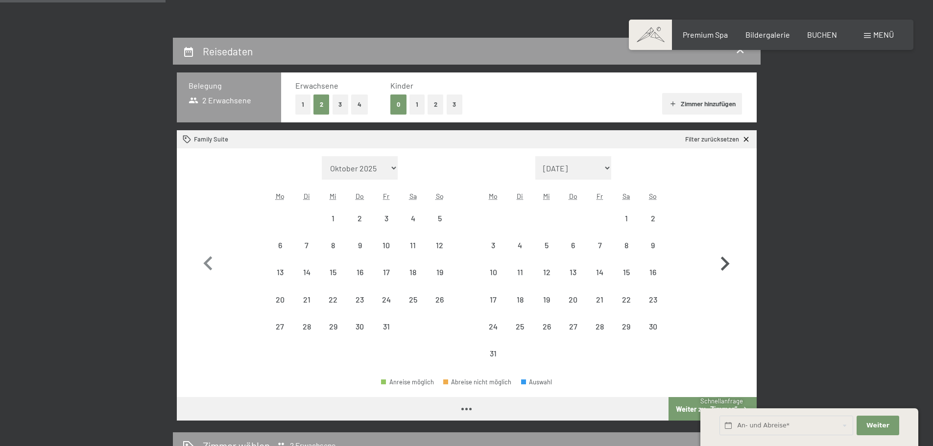
click at [723, 250] on icon "button" at bounding box center [725, 264] width 28 height 28
select select "[DATE]"
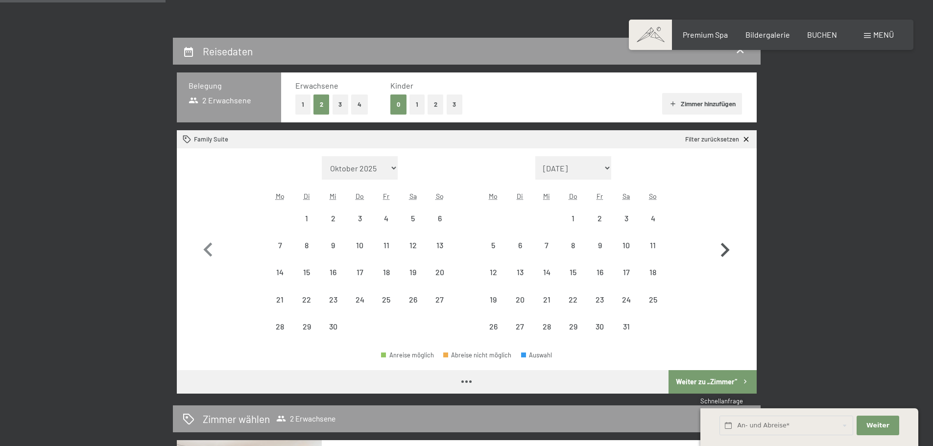
click at [723, 250] on icon "button" at bounding box center [725, 250] width 28 height 28
select select "[DATE]"
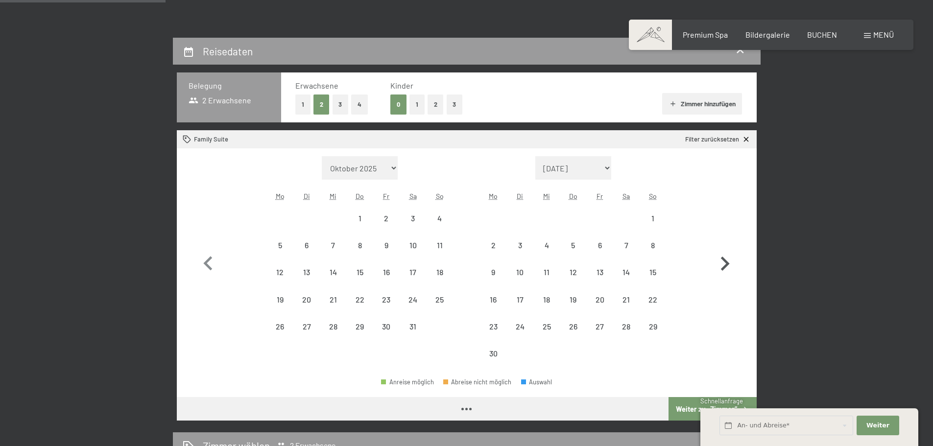
click at [723, 250] on icon "button" at bounding box center [725, 264] width 28 height 28
select select "[DATE]"
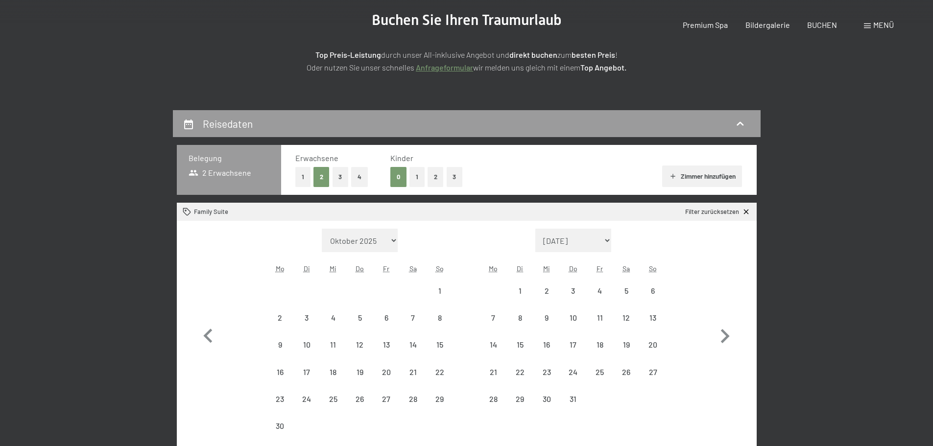
scroll to position [245, 0]
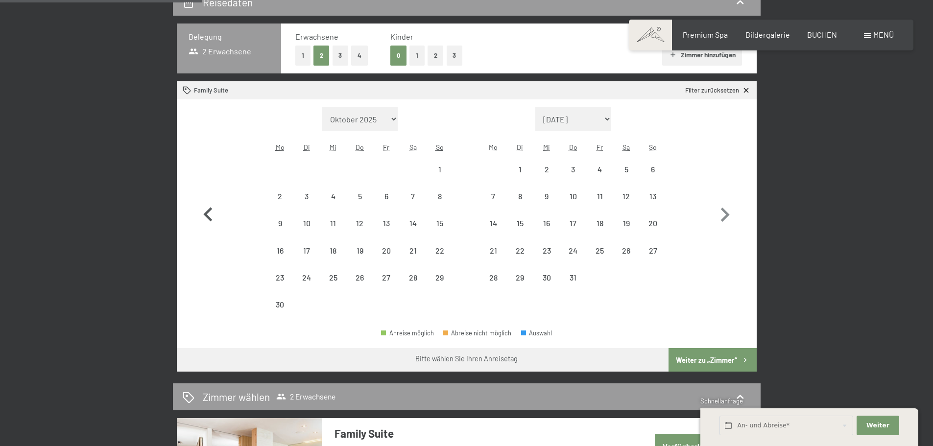
click at [215, 209] on icon "button" at bounding box center [208, 215] width 28 height 28
select select "[DATE]"
click at [215, 209] on icon "button" at bounding box center [208, 215] width 28 height 28
select select "[DATE]"
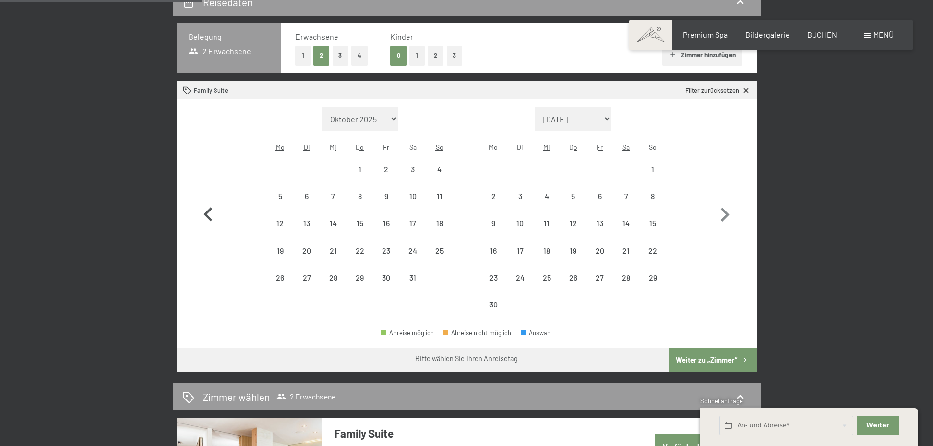
select select "[DATE]"
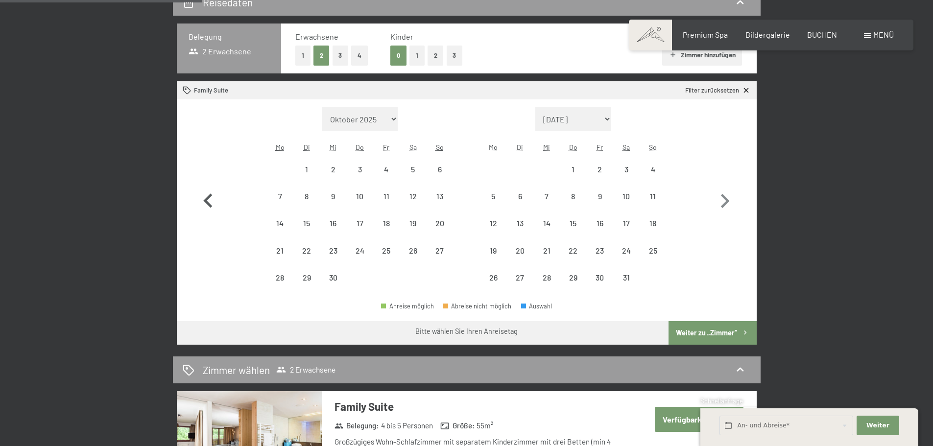
click at [211, 212] on icon "button" at bounding box center [208, 201] width 28 height 28
select select "[DATE]"
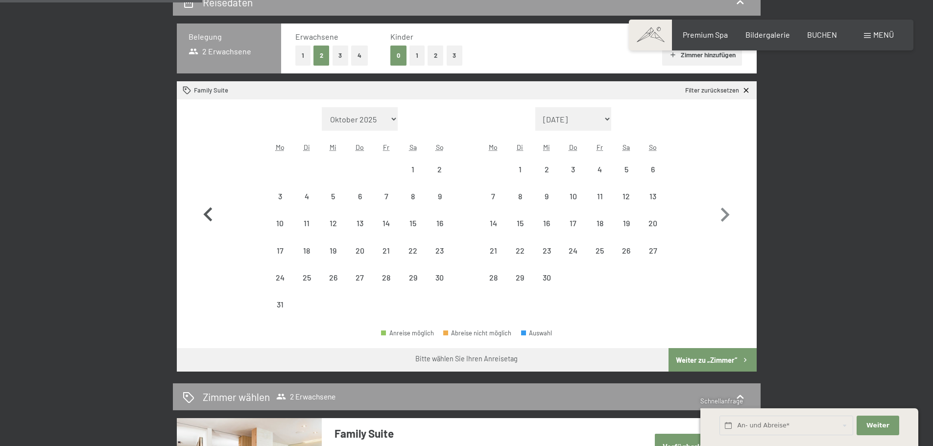
click at [210, 207] on icon "button" at bounding box center [208, 215] width 28 height 28
select select "[DATE]"
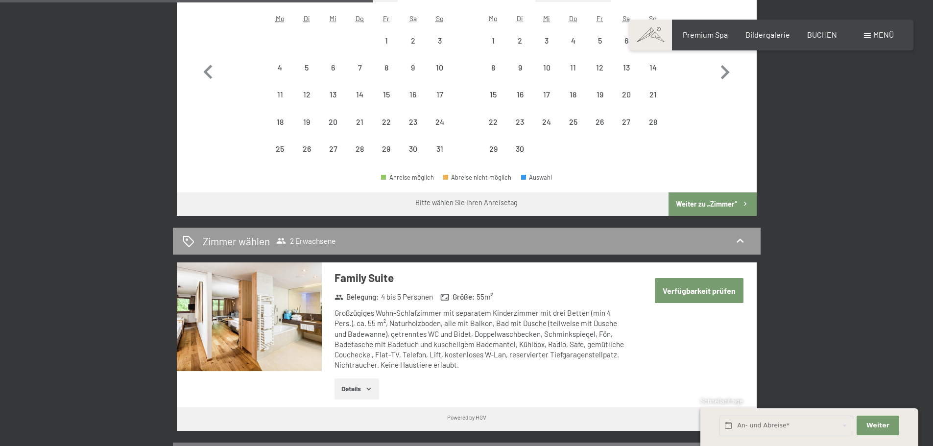
scroll to position [441, 0]
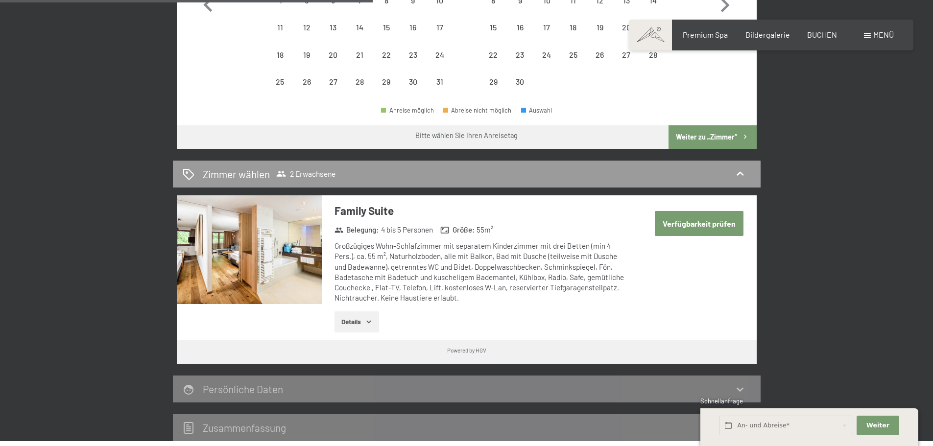
click at [249, 270] on img at bounding box center [249, 250] width 145 height 109
